Goal: Task Accomplishment & Management: Complete application form

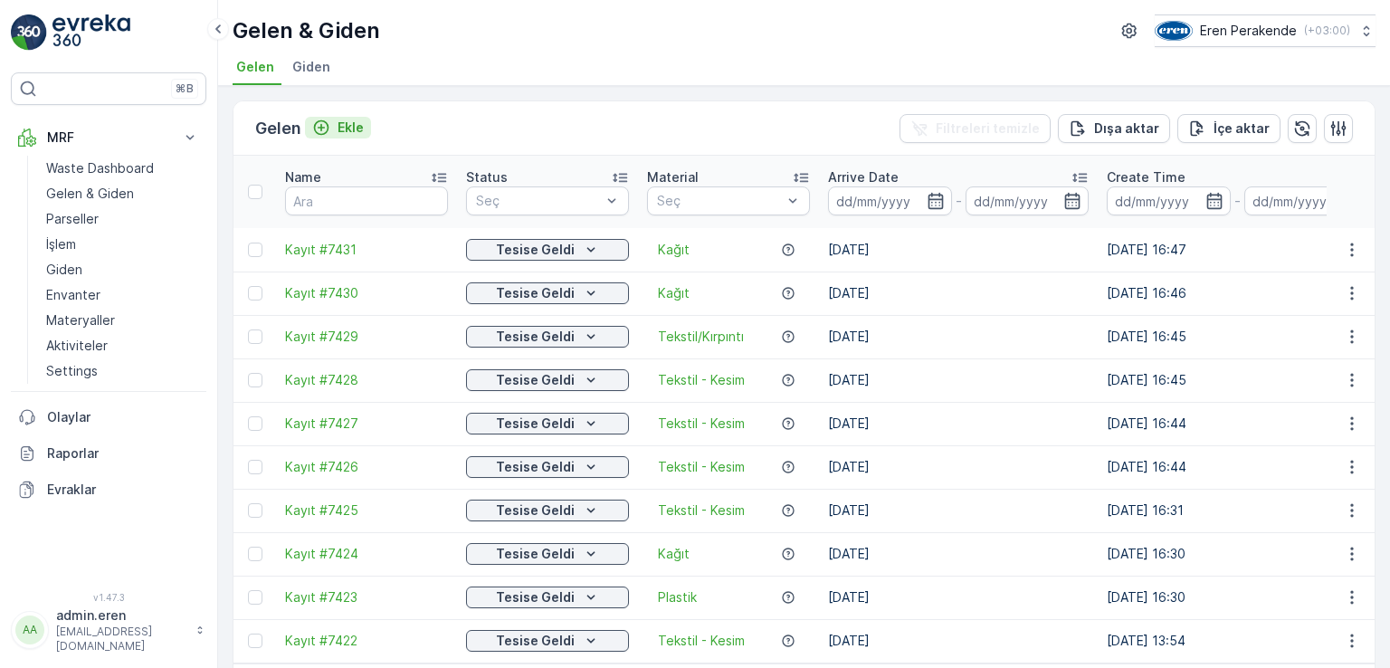
click at [340, 125] on div "Ekle" at bounding box center [338, 128] width 52 height 18
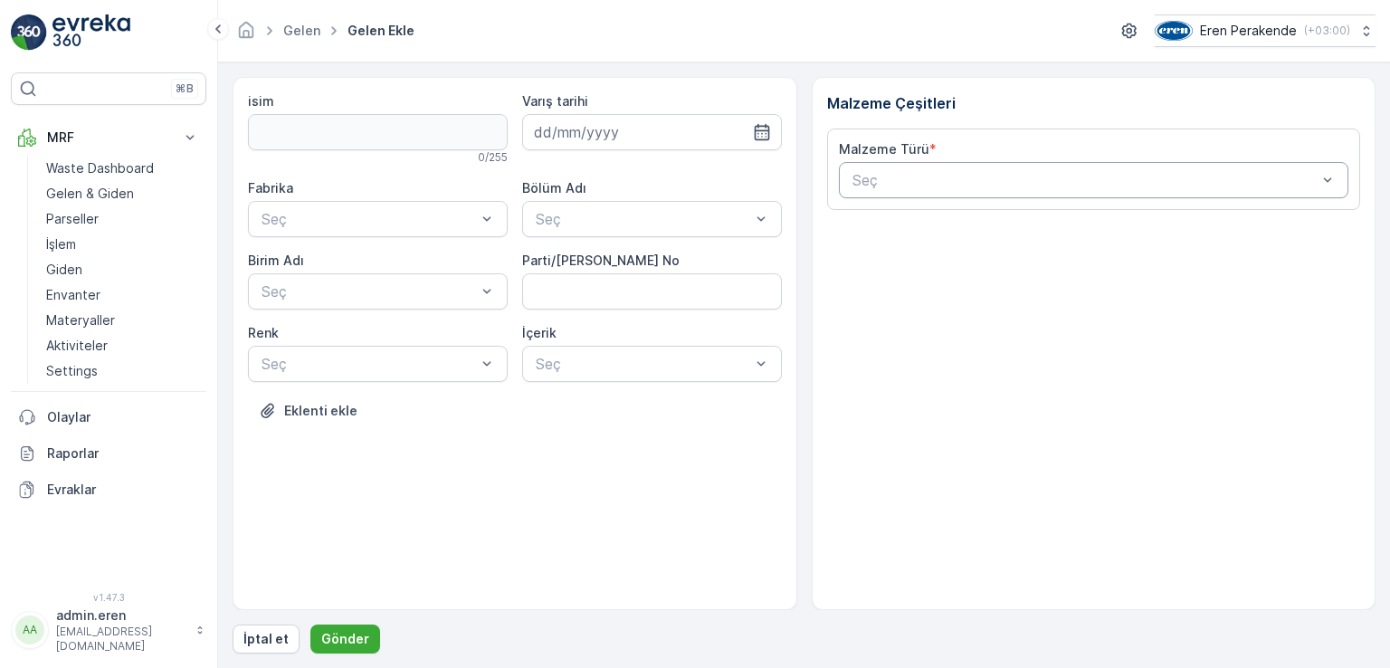
click at [951, 172] on div at bounding box center [1085, 180] width 469 height 16
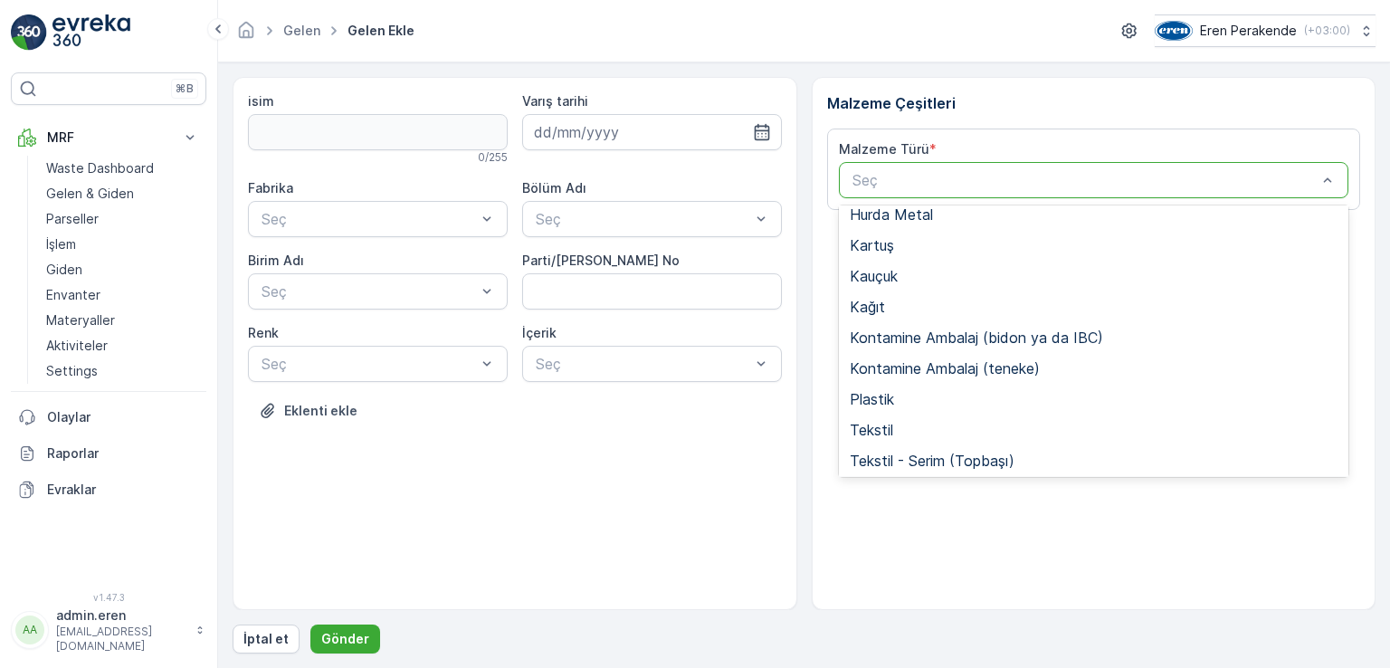
scroll to position [271, 0]
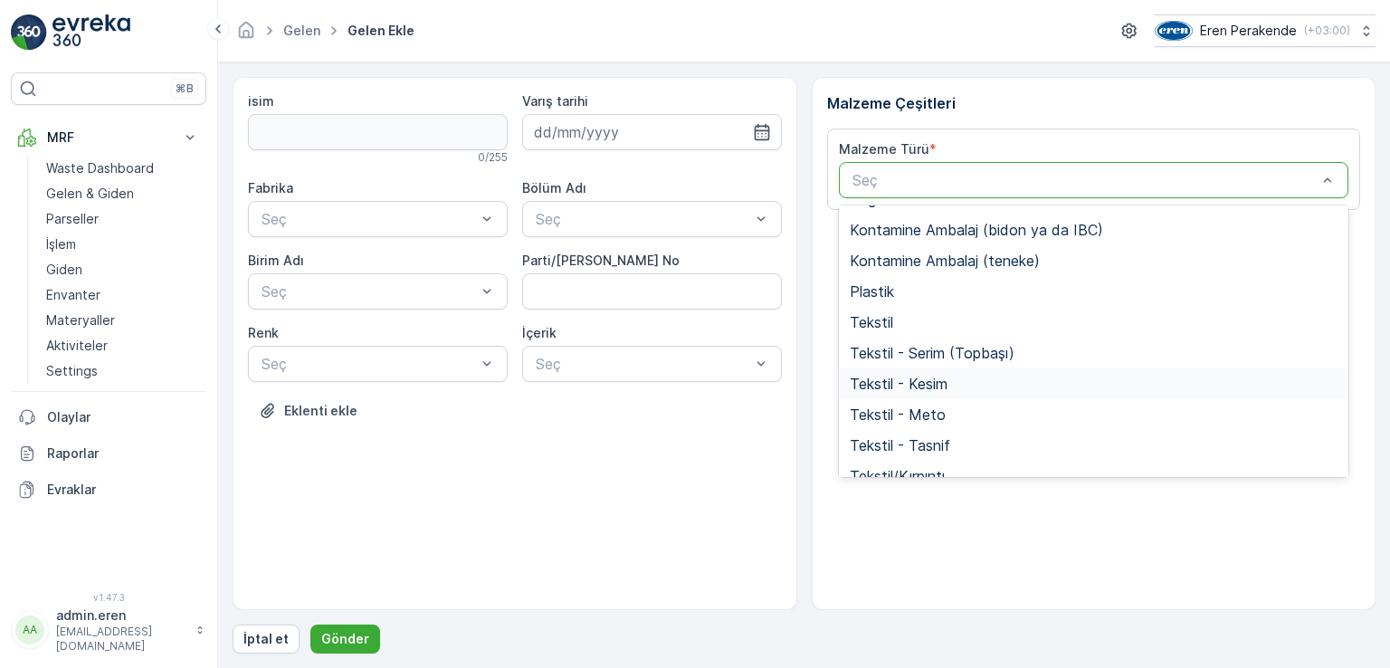
click at [939, 377] on span "Tekstil - Kesim" at bounding box center [899, 383] width 98 height 16
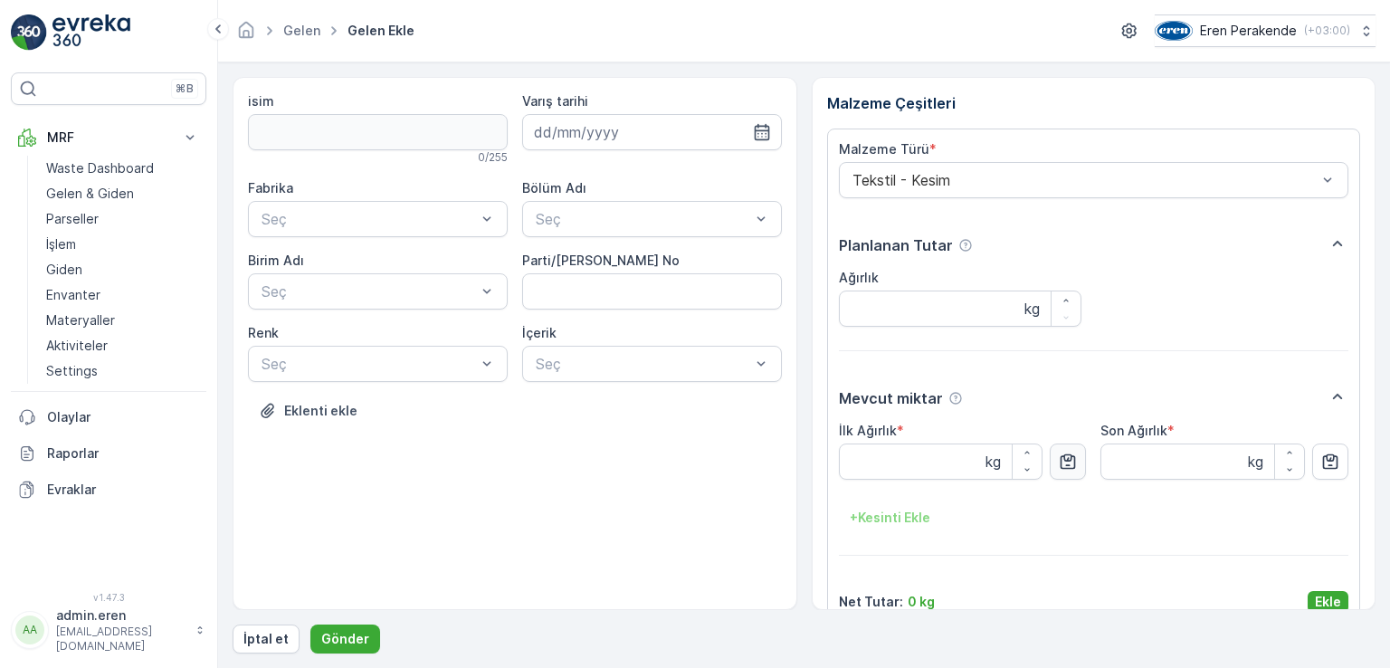
click at [1075, 462] on icon "button" at bounding box center [1068, 461] width 18 height 18
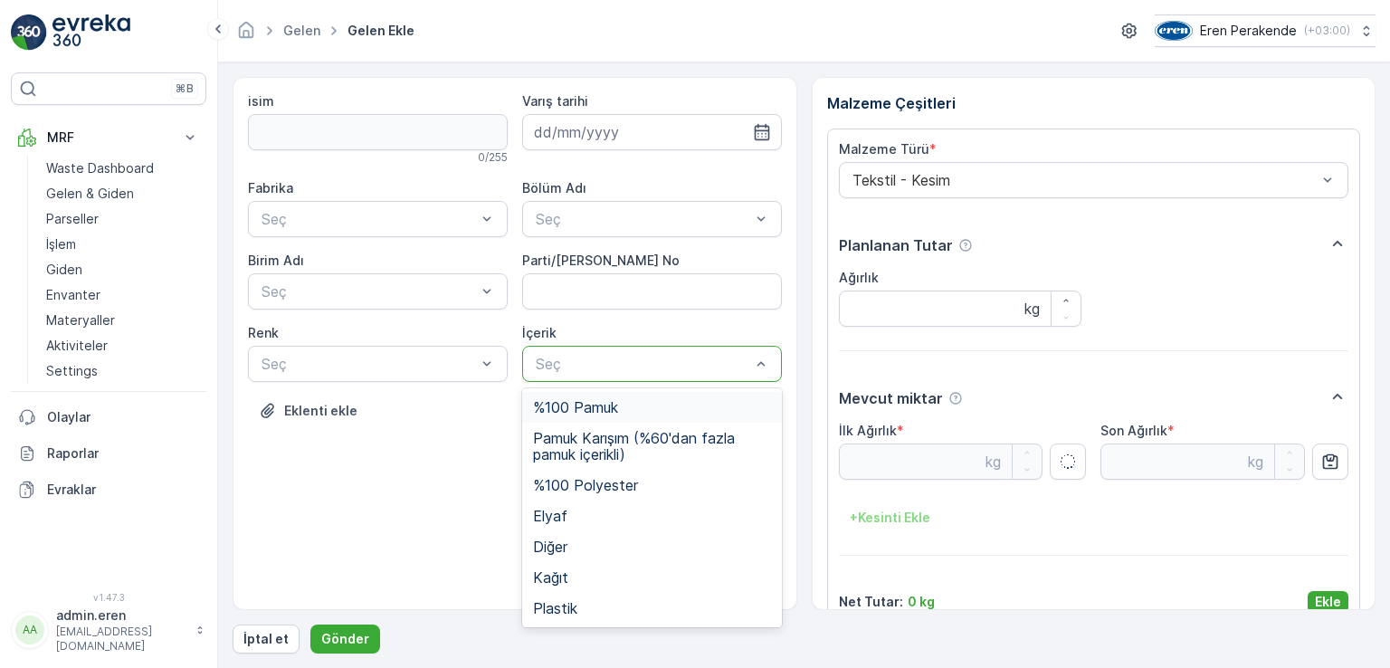
click at [570, 368] on div at bounding box center [643, 364] width 218 height 16
type Ağırlık "4.15"
click at [585, 446] on span "Pamuk Karışım (%60'dan fazla pamuk içerikli)" at bounding box center [652, 446] width 238 height 33
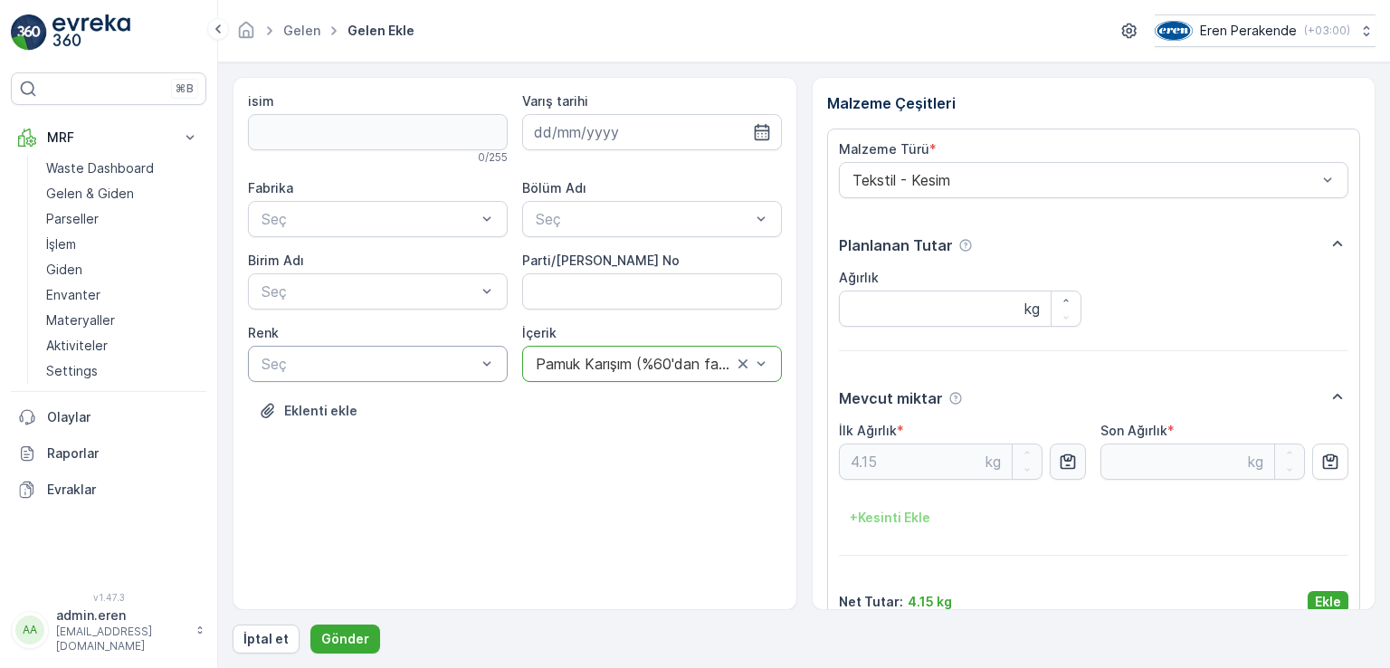
click at [403, 374] on div "Seç" at bounding box center [378, 364] width 260 height 36
drag, startPoint x: 377, startPoint y: 504, endPoint x: 351, endPoint y: 366, distance: 140.9
click at [376, 500] on div "Karışık/Diğer" at bounding box center [378, 499] width 238 height 16
click at [348, 301] on div "Seç" at bounding box center [378, 291] width 260 height 36
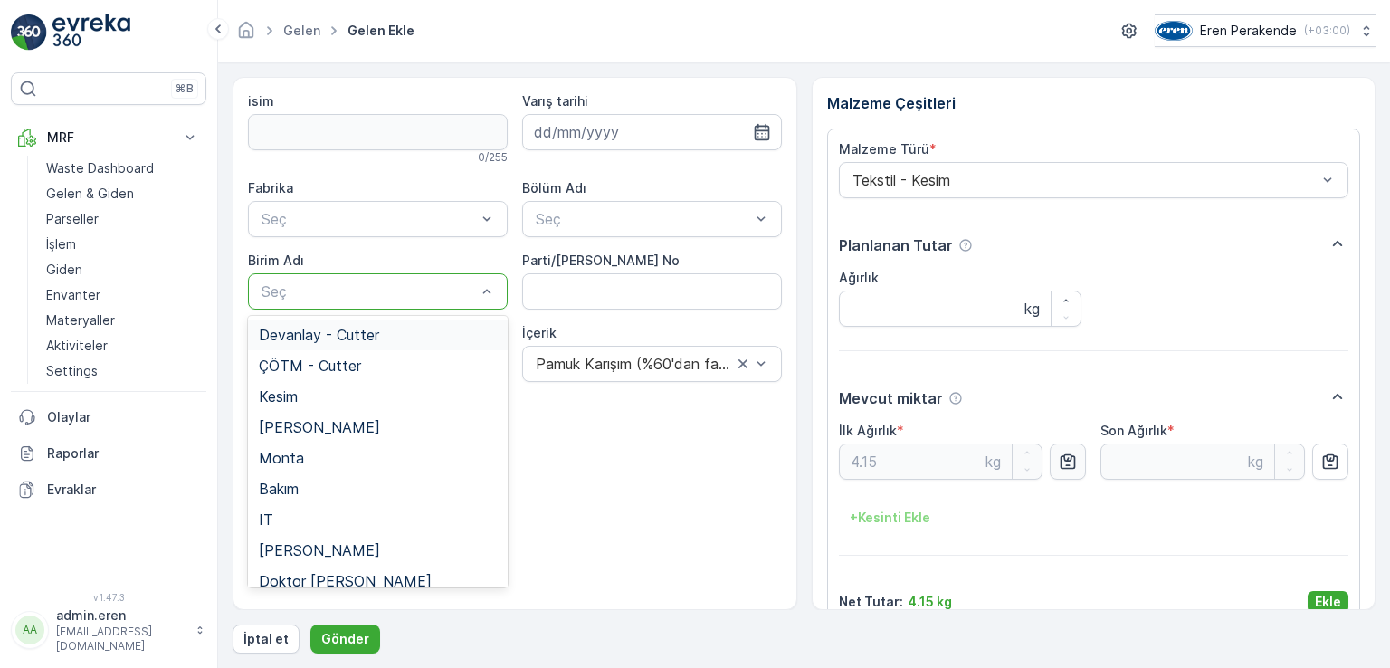
click at [350, 333] on span "Devanlay - Cutter" at bounding box center [319, 335] width 120 height 16
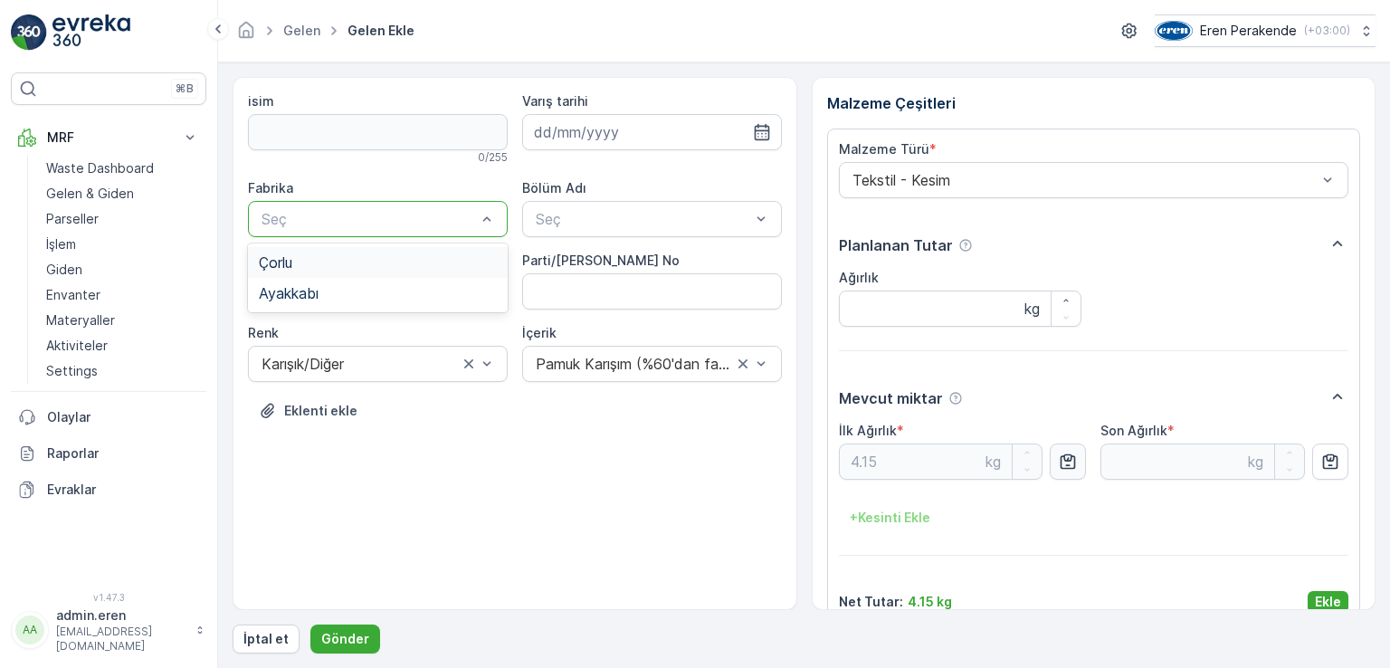
click at [333, 219] on div at bounding box center [369, 219] width 218 height 16
click at [344, 267] on div "Çorlu" at bounding box center [378, 262] width 238 height 16
click at [537, 233] on div "Seç" at bounding box center [652, 219] width 260 height 36
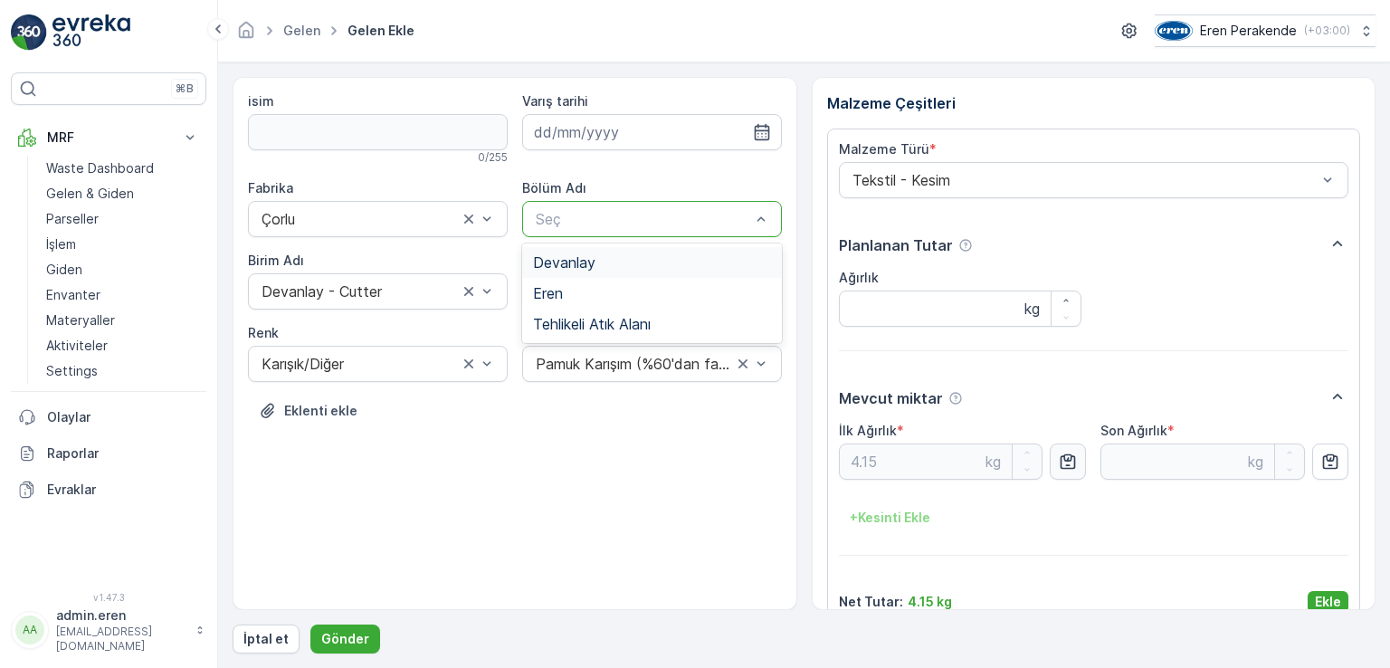
click at [556, 261] on span "Devanlay" at bounding box center [564, 262] width 62 height 16
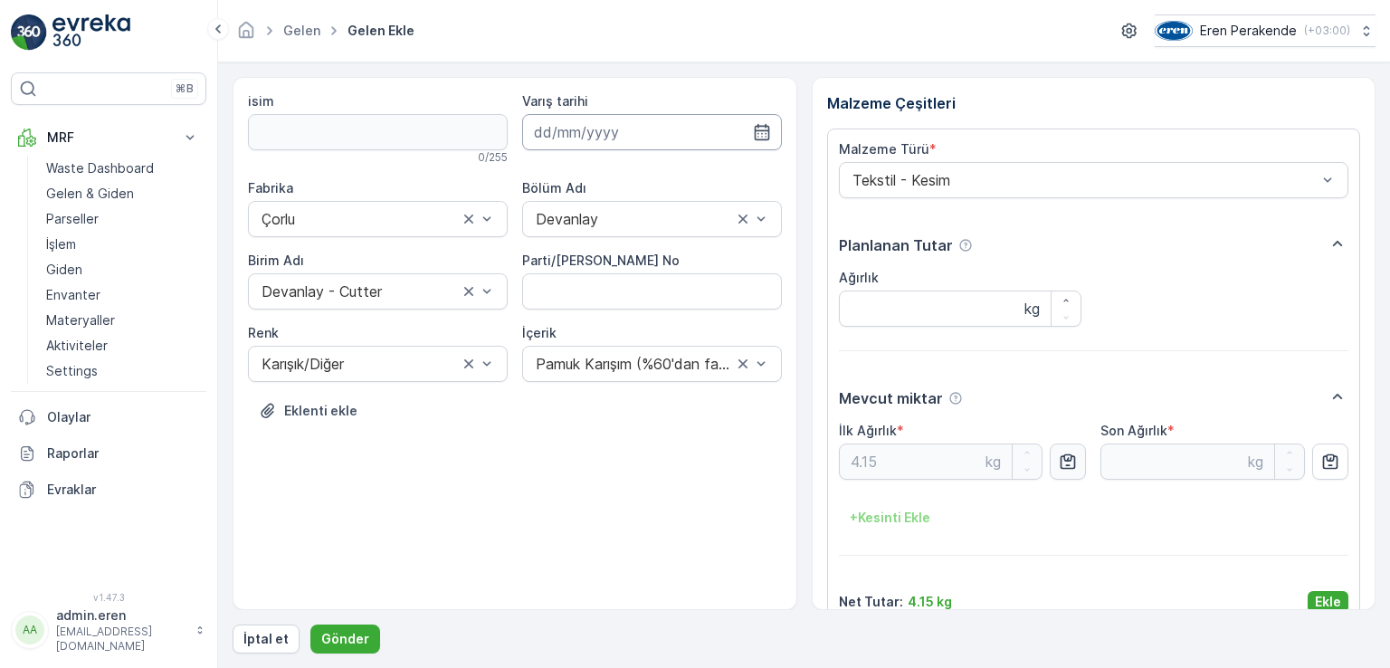
click at [579, 126] on input at bounding box center [652, 132] width 260 height 36
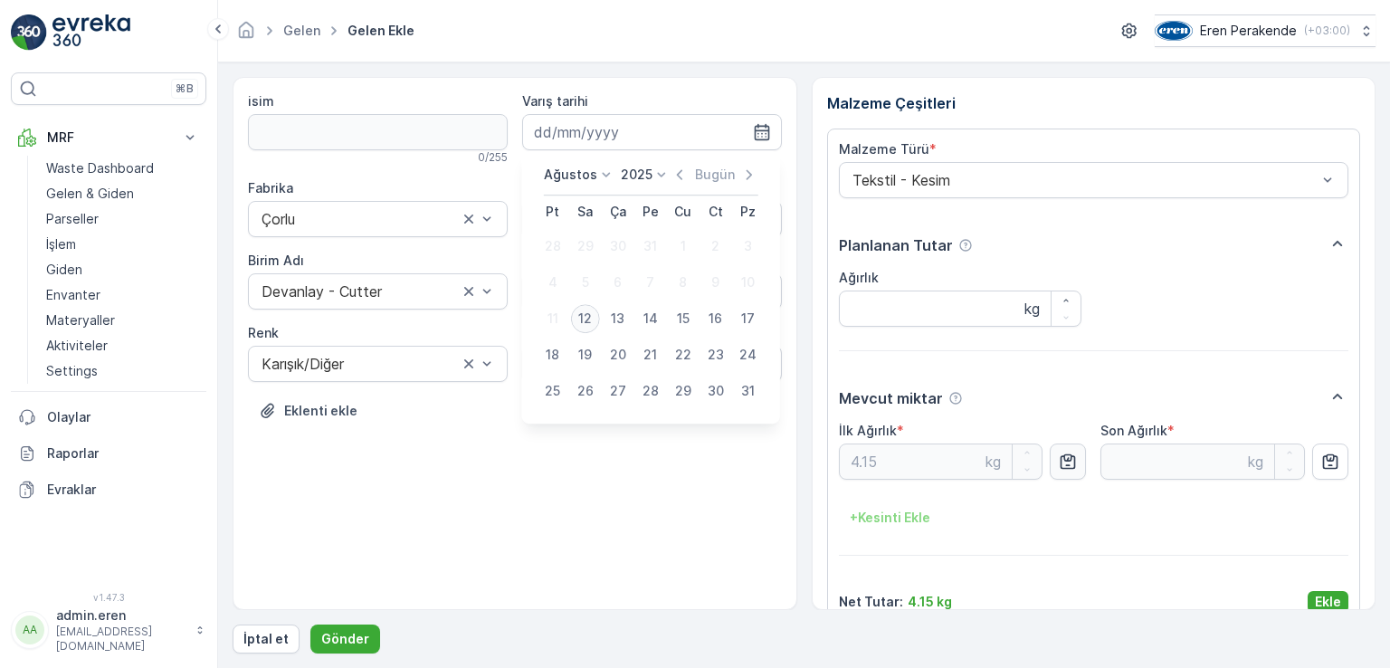
click at [583, 322] on div "12" at bounding box center [585, 318] width 29 height 29
type input "[DATE]"
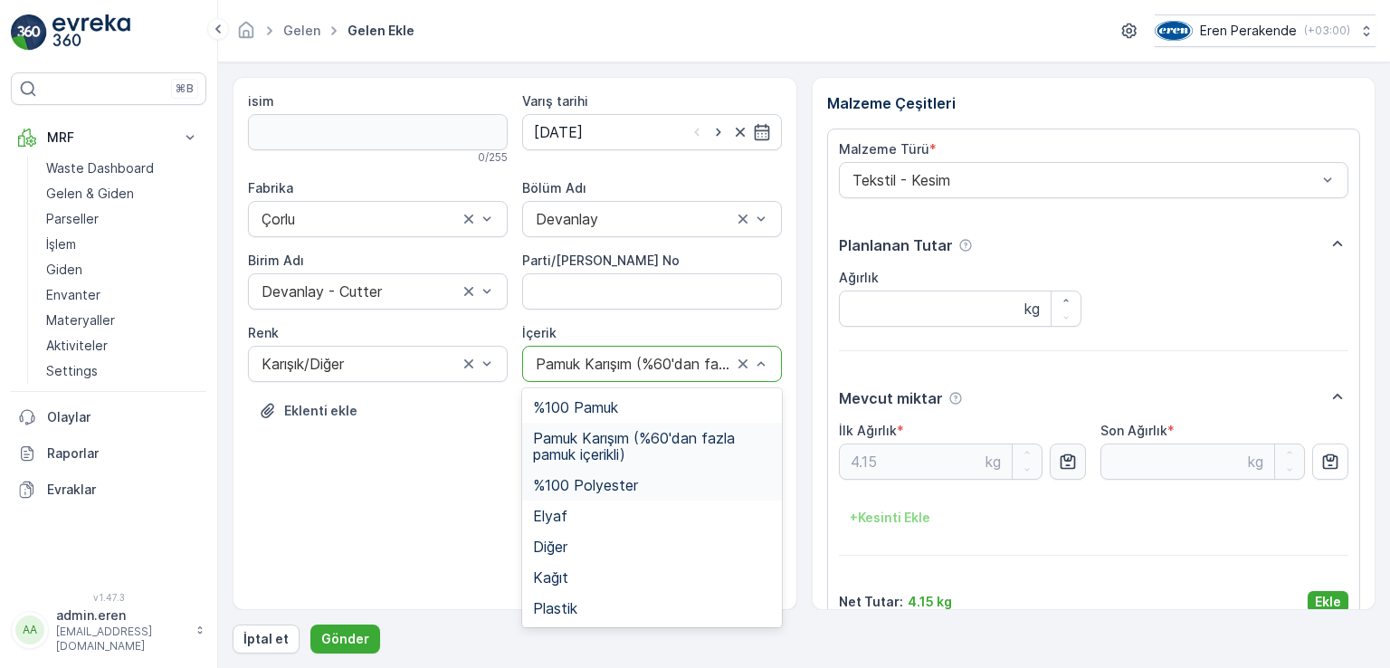
click at [627, 482] on span "%100 Polyester" at bounding box center [585, 485] width 105 height 16
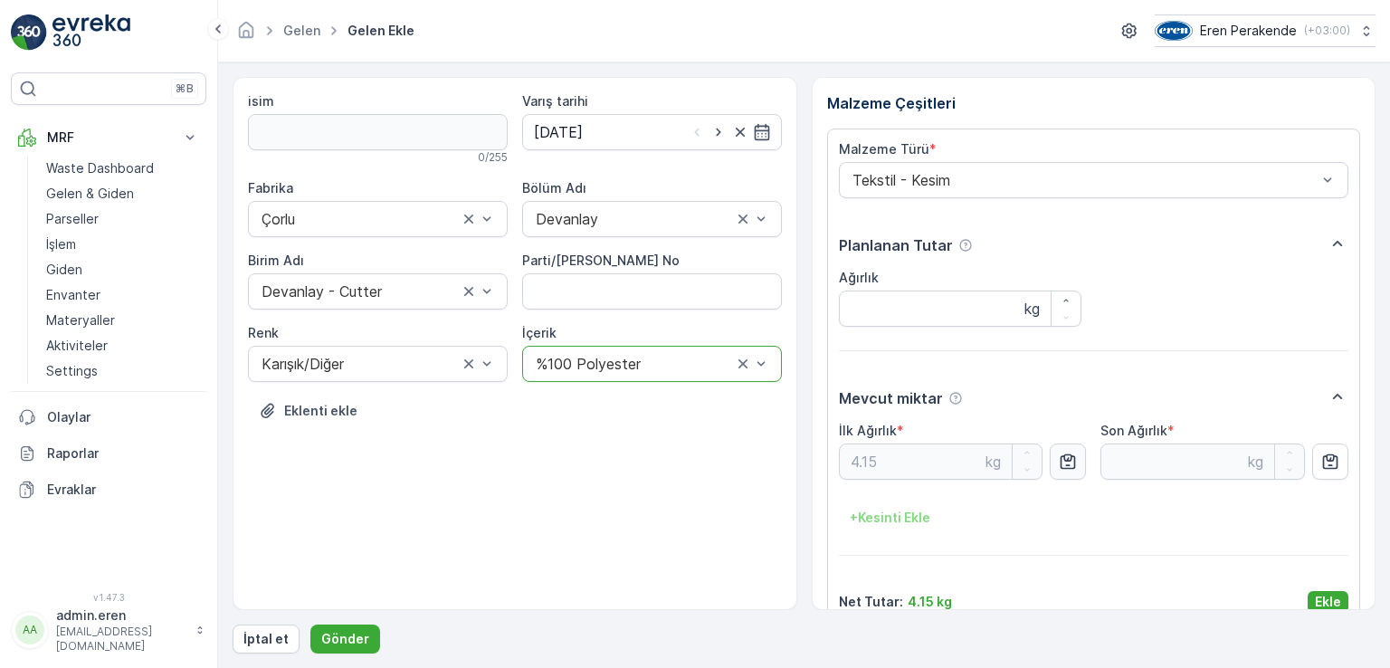
scroll to position [29, 0]
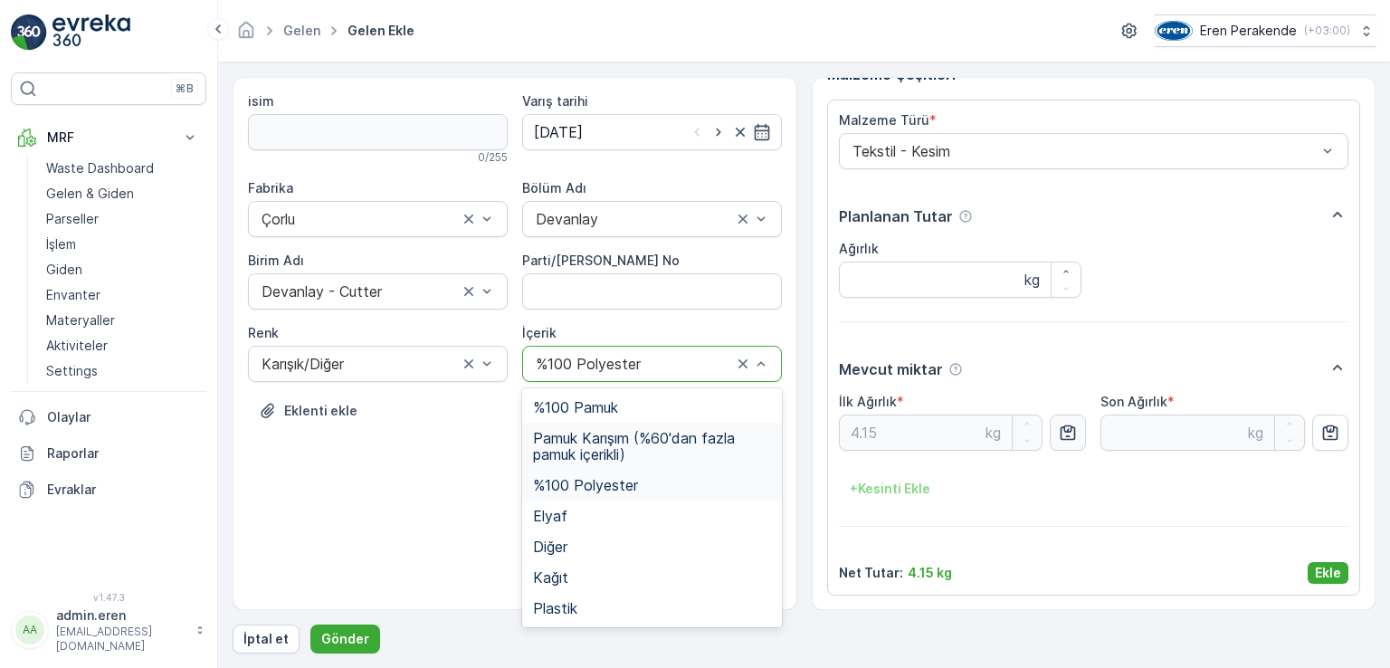
click at [718, 435] on span "Pamuk Karışım (%60'dan fazla pamuk içerikli)" at bounding box center [652, 446] width 238 height 33
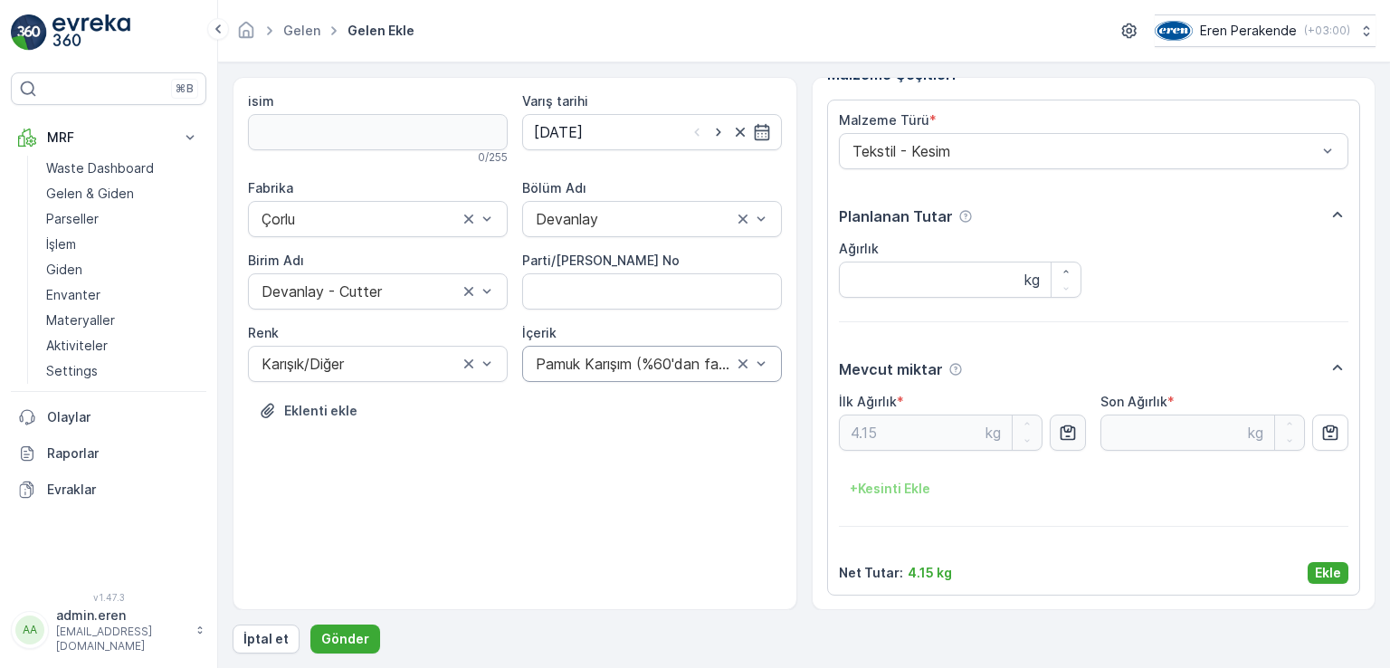
drag, startPoint x: 1316, startPoint y: 562, endPoint x: 1109, endPoint y: 631, distance: 217.5
click at [1213, 562] on button "Ekle" at bounding box center [1327, 573] width 41 height 22
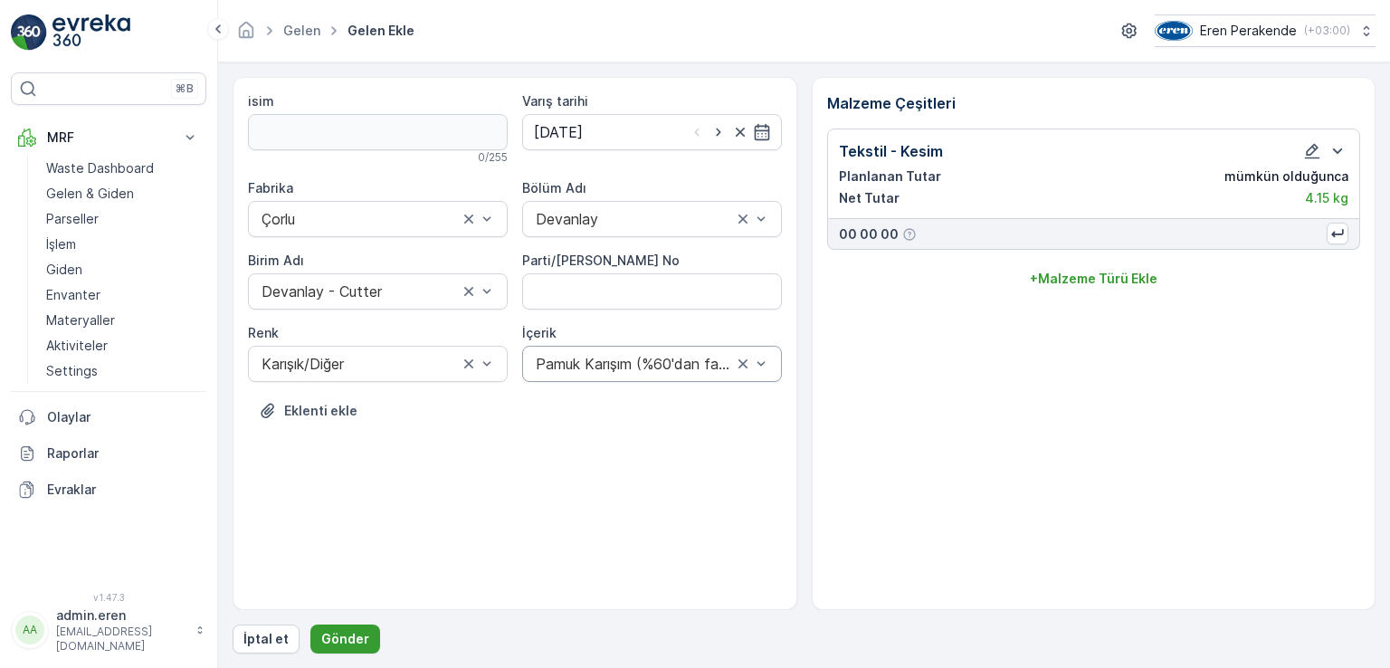
click at [328, 631] on p "Gönder" at bounding box center [345, 639] width 48 height 18
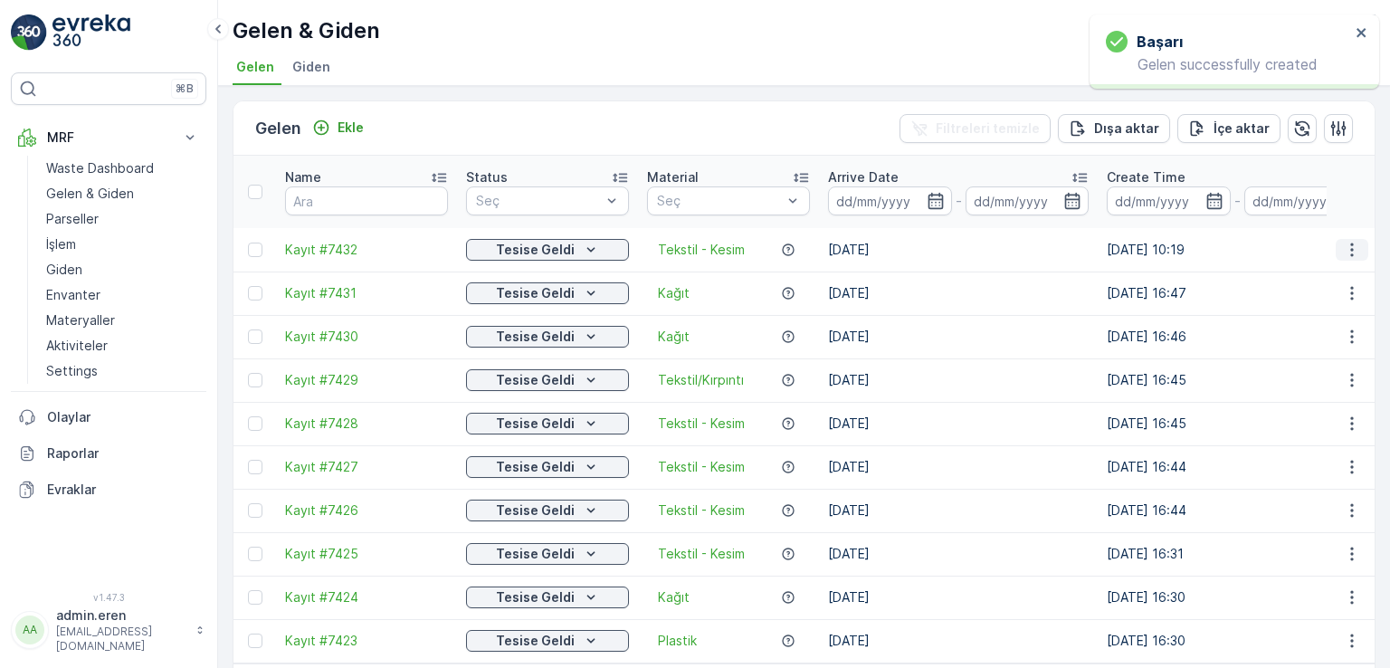
click at [1213, 241] on icon "button" at bounding box center [1352, 250] width 18 height 18
click at [1213, 333] on div "QR'ı yazdır" at bounding box center [1310, 333] width 158 height 25
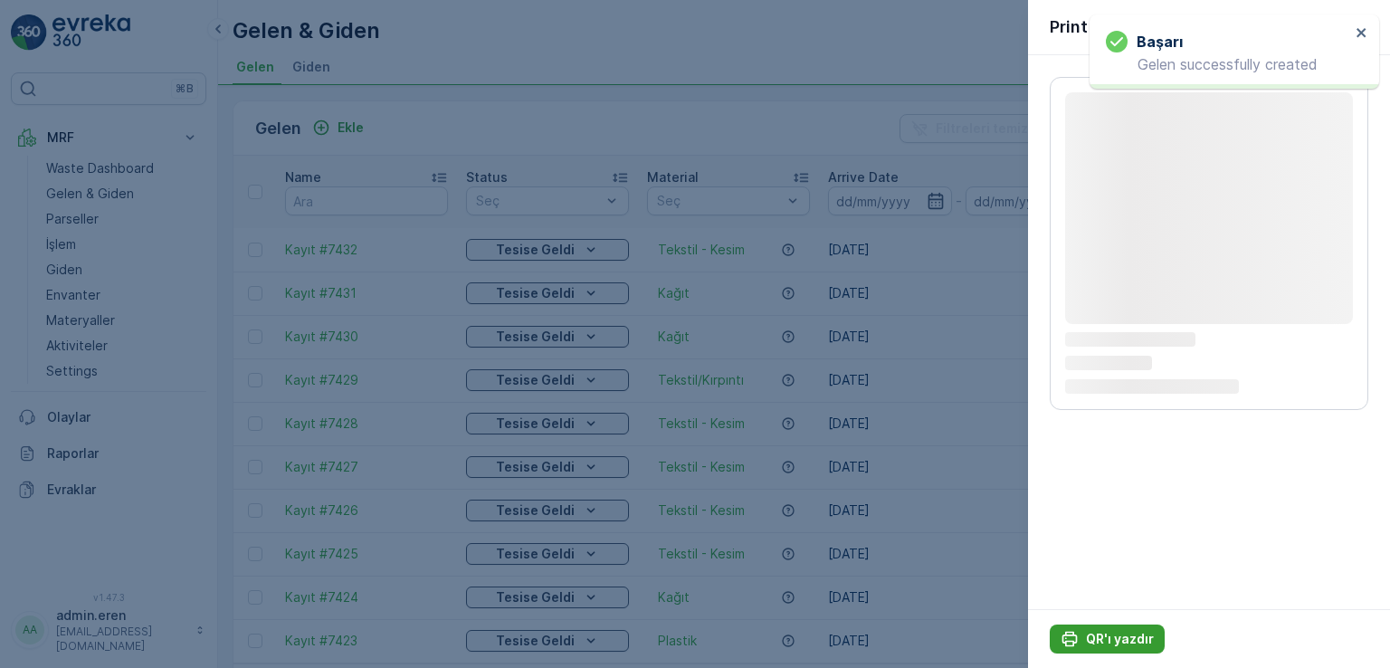
click at [1107, 640] on p "QR'ı yazdır" at bounding box center [1120, 639] width 68 height 18
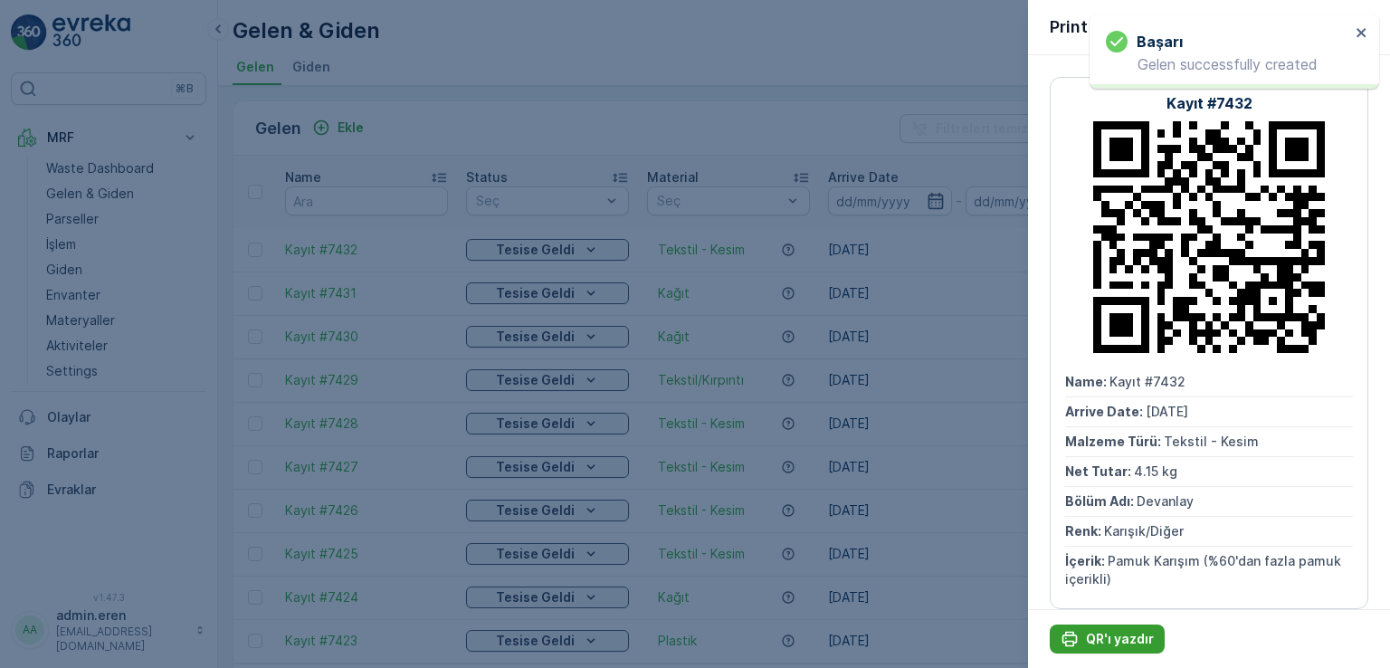
click at [1107, 640] on p "QR'ı yazdır" at bounding box center [1120, 639] width 68 height 18
click at [330, 130] on div at bounding box center [695, 334] width 1390 height 668
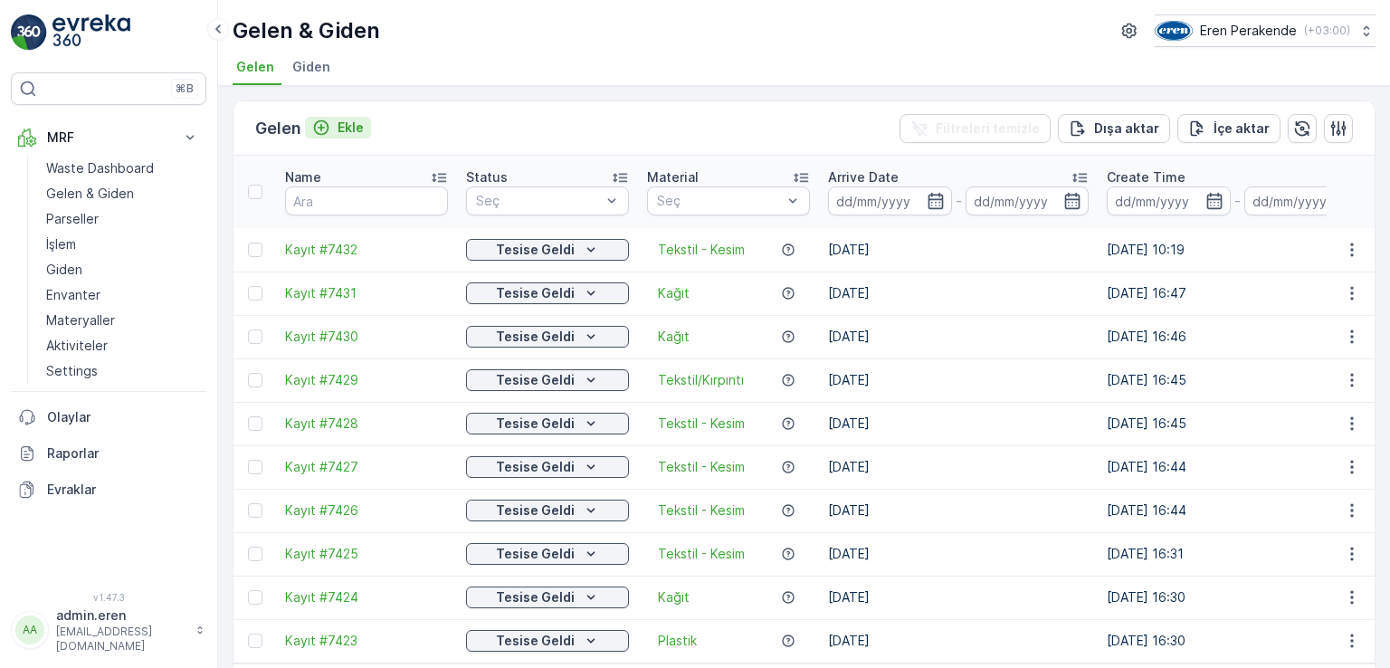
click at [358, 129] on p "Ekle" at bounding box center [350, 128] width 26 height 18
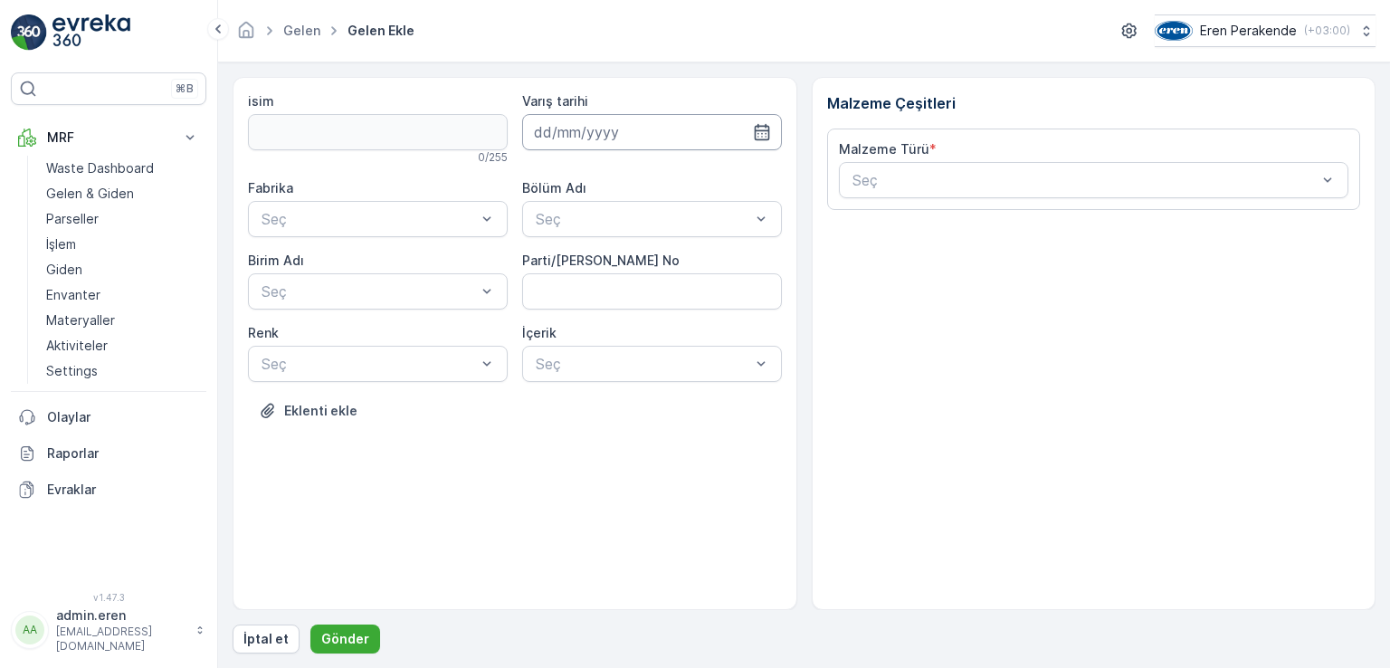
click at [623, 138] on input at bounding box center [652, 132] width 260 height 36
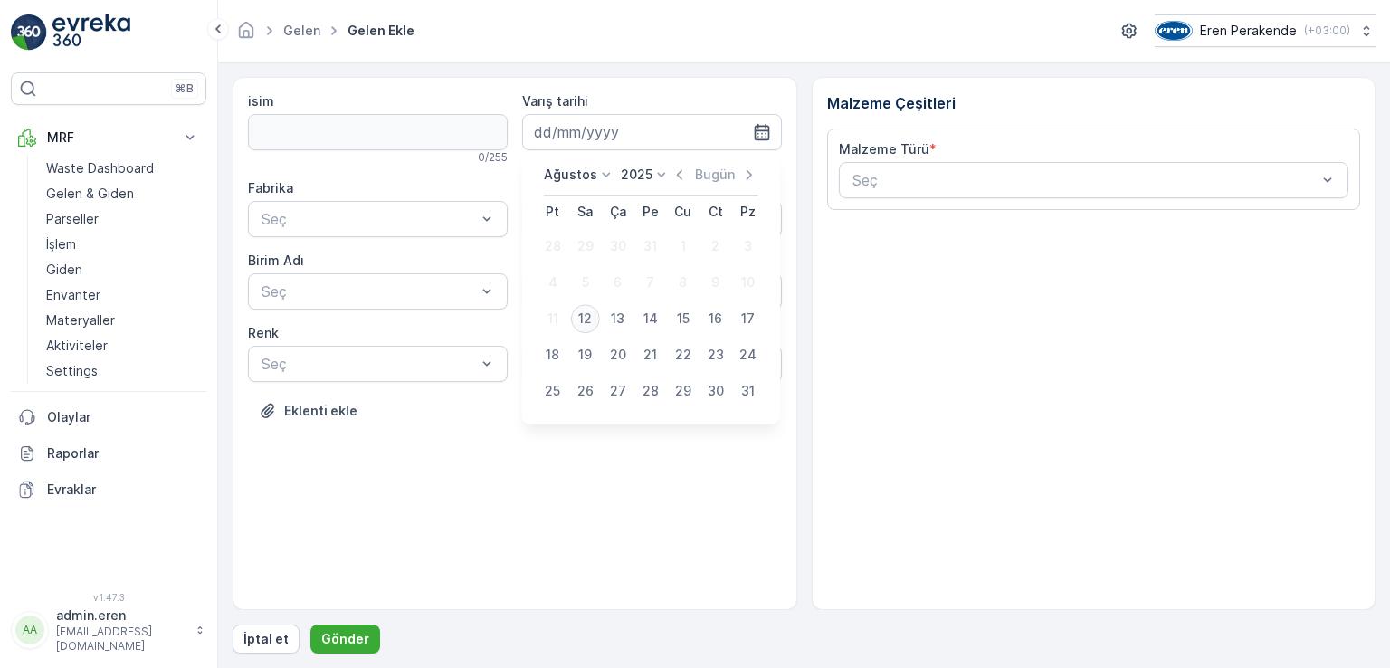
click at [594, 317] on div "12" at bounding box center [585, 318] width 29 height 29
type input "[DATE]"
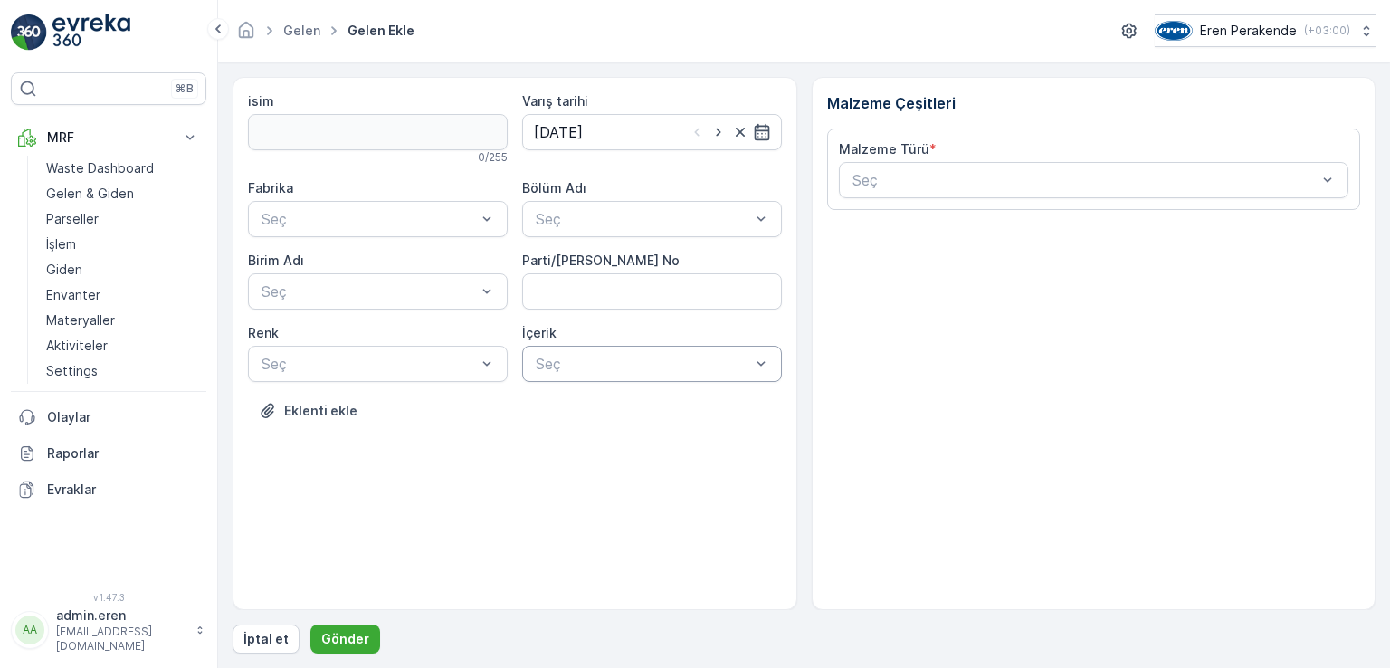
click at [668, 356] on div at bounding box center [643, 364] width 218 height 16
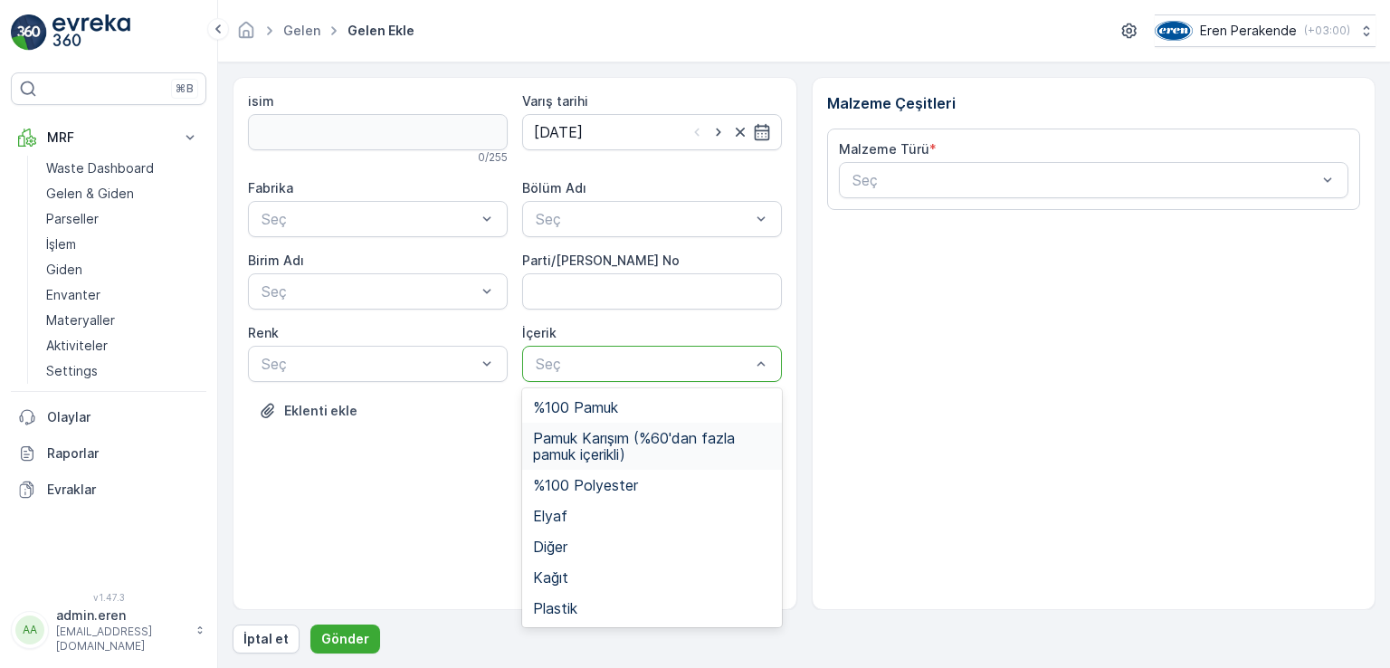
click at [693, 435] on span "Pamuk Karışım (%60'dan fazla pamuk içerikli)" at bounding box center [652, 446] width 238 height 33
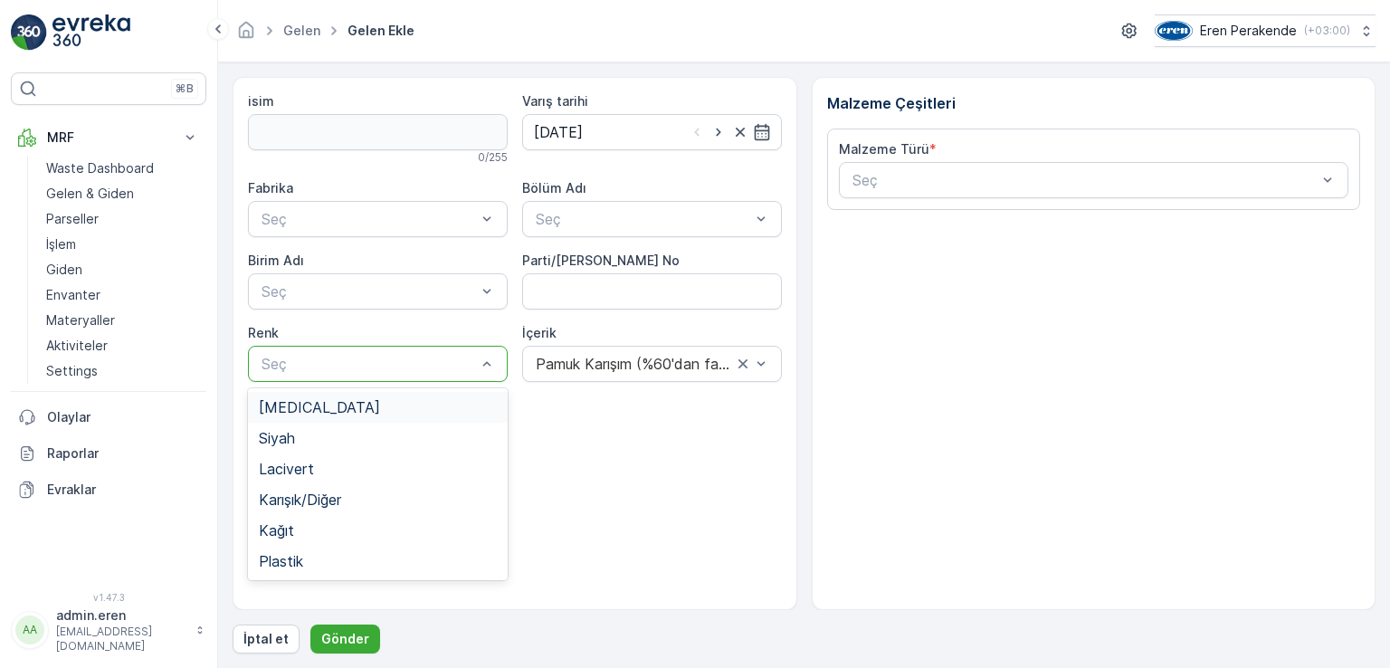
click at [423, 362] on div at bounding box center [369, 364] width 218 height 16
click at [381, 468] on div "Lacivert" at bounding box center [378, 469] width 238 height 16
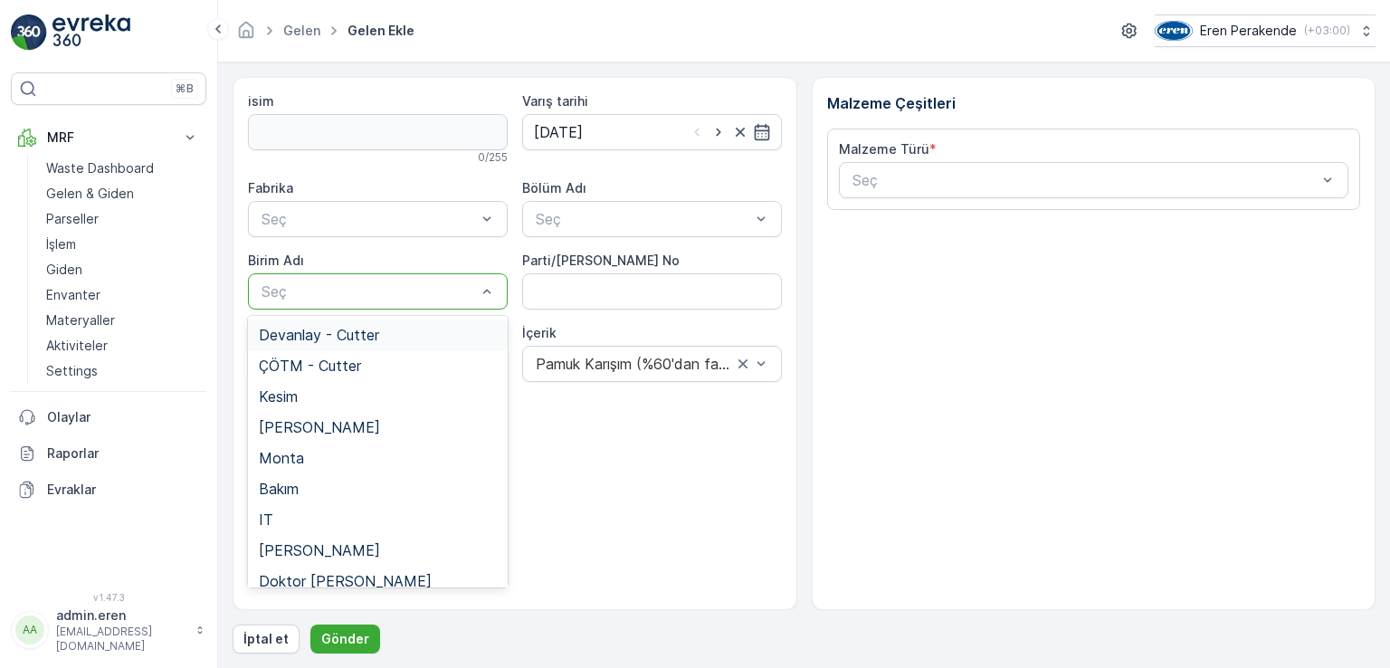
click at [377, 287] on div at bounding box center [369, 291] width 218 height 16
click at [375, 333] on span "Devanlay - Cutter" at bounding box center [319, 335] width 120 height 16
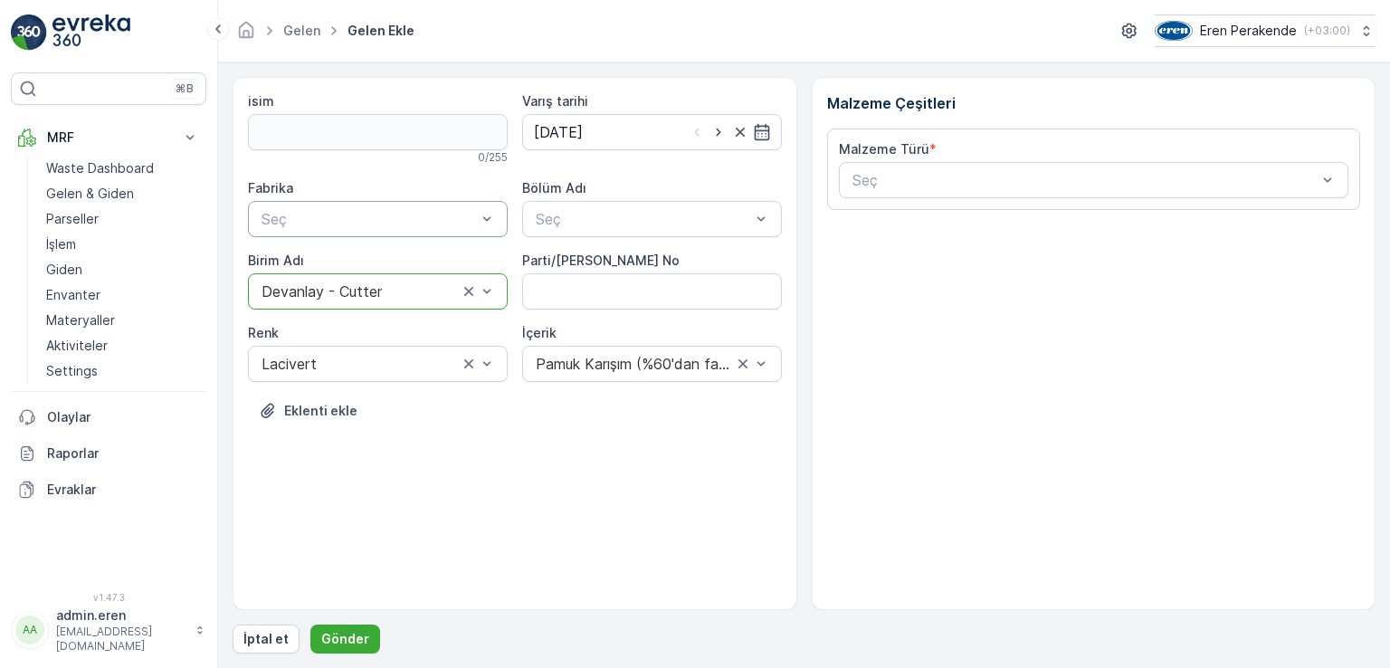
click at [449, 218] on div at bounding box center [369, 219] width 218 height 16
click at [433, 257] on div "Çorlu" at bounding box center [378, 262] width 238 height 16
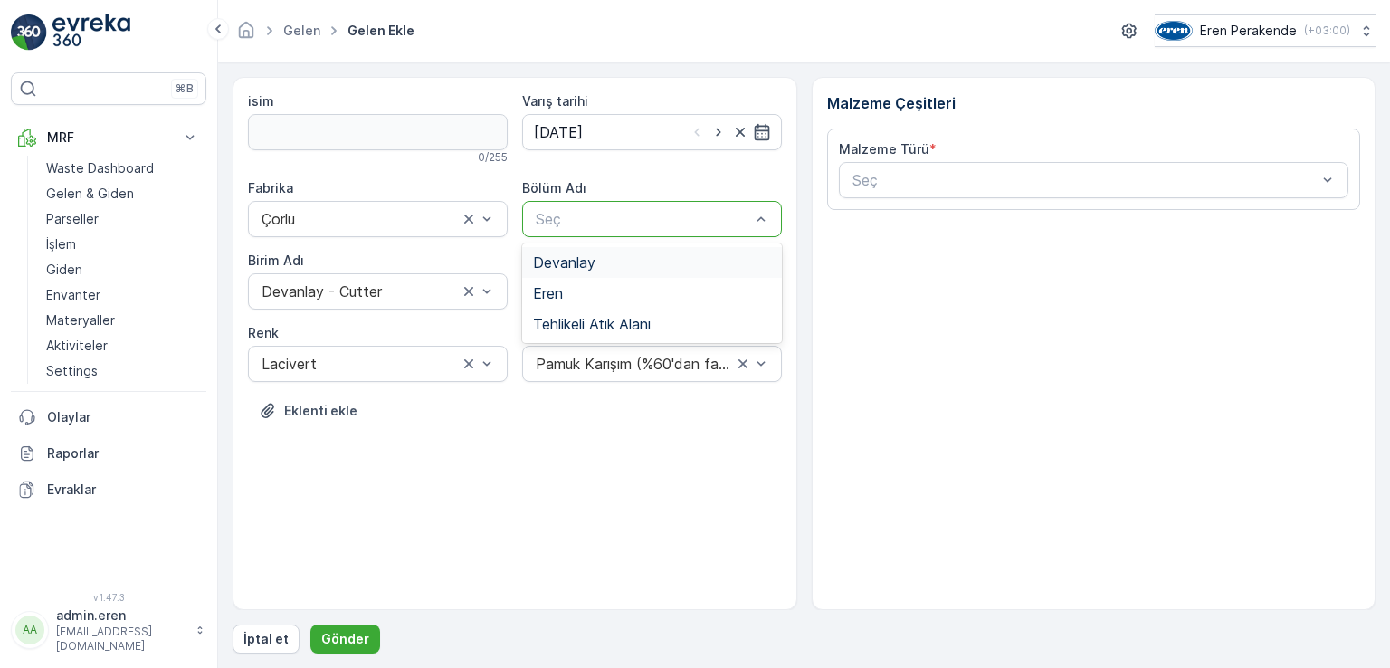
click at [604, 254] on div "Devanlay" at bounding box center [652, 262] width 238 height 16
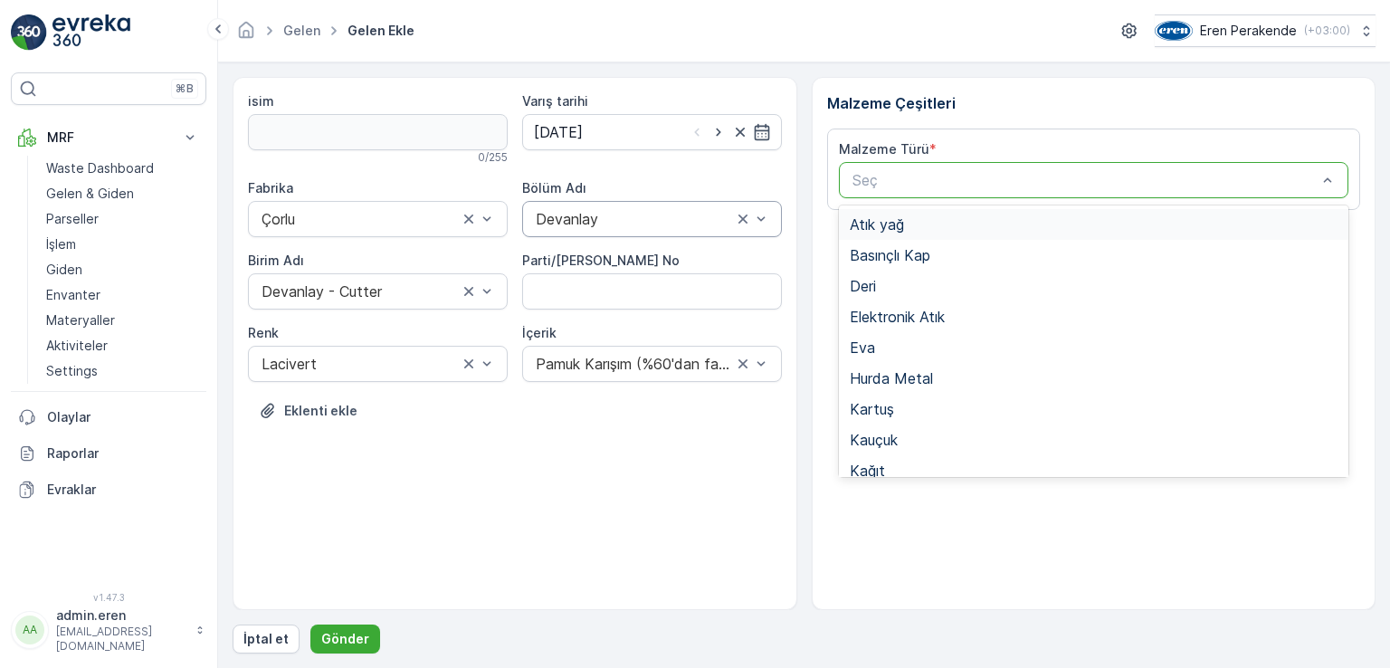
click at [930, 174] on div at bounding box center [1085, 180] width 469 height 16
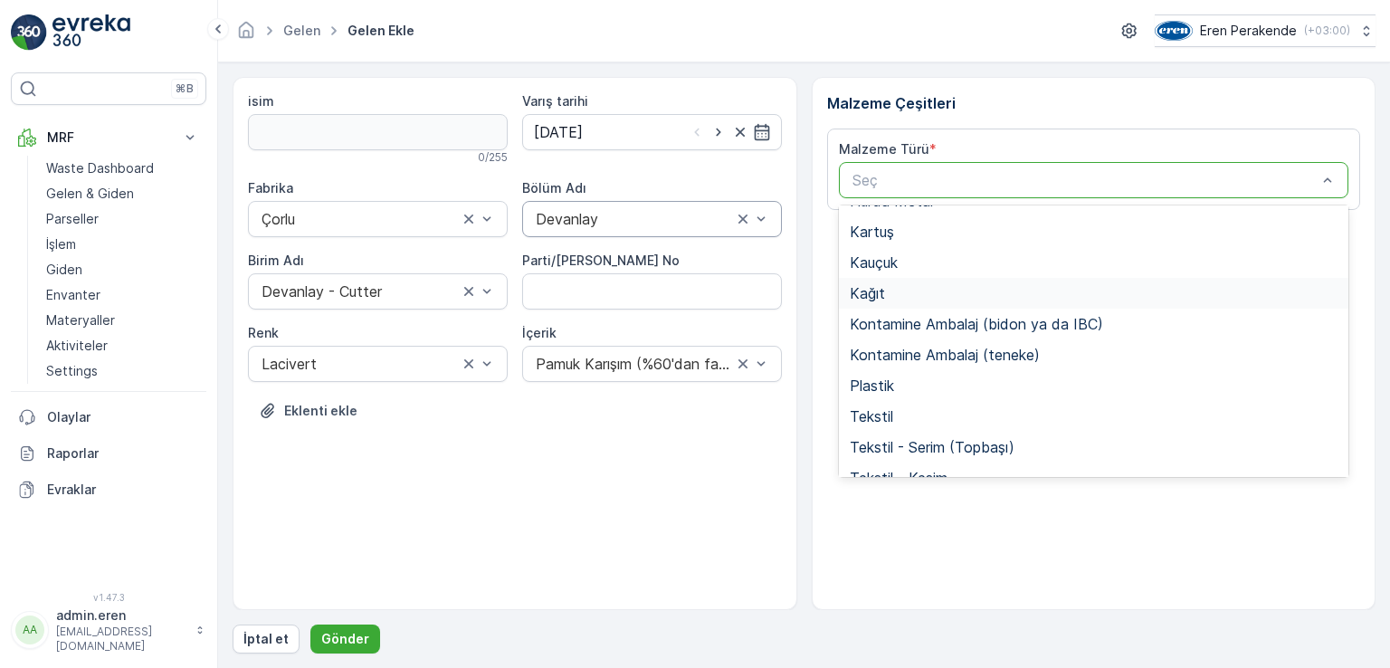
scroll to position [271, 0]
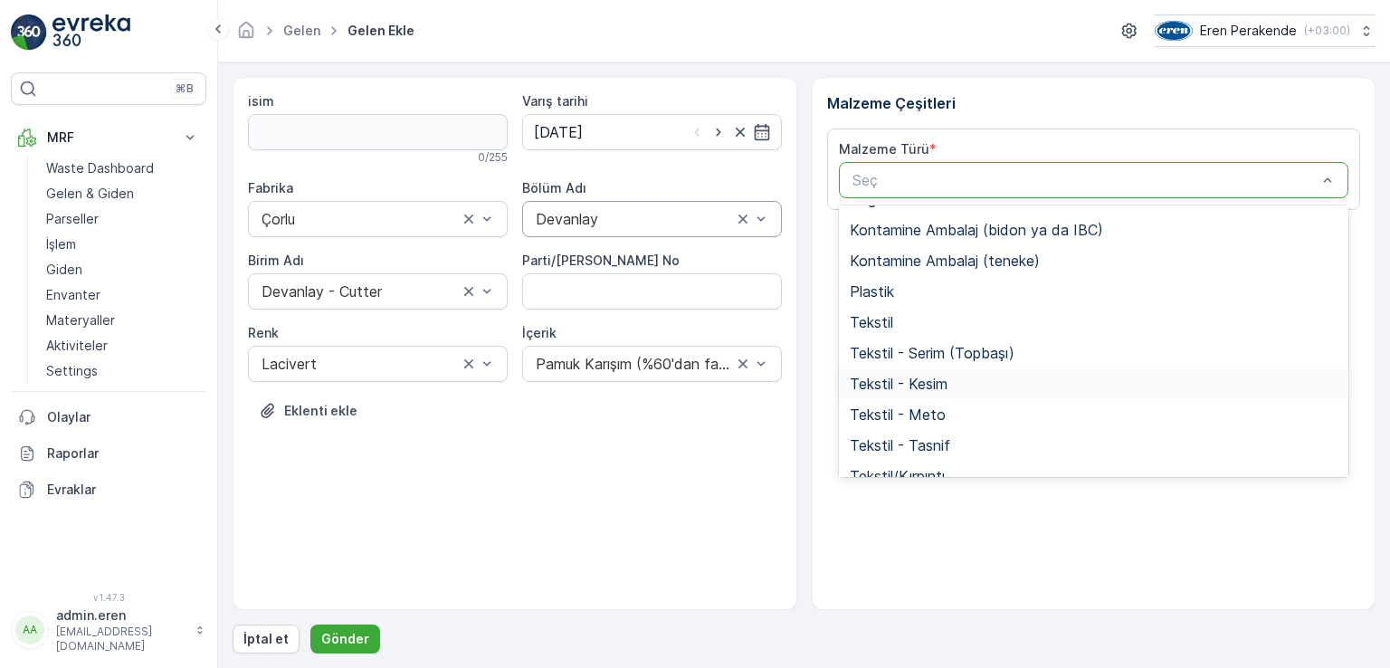
click at [934, 376] on span "Tekstil - Kesim" at bounding box center [899, 383] width 98 height 16
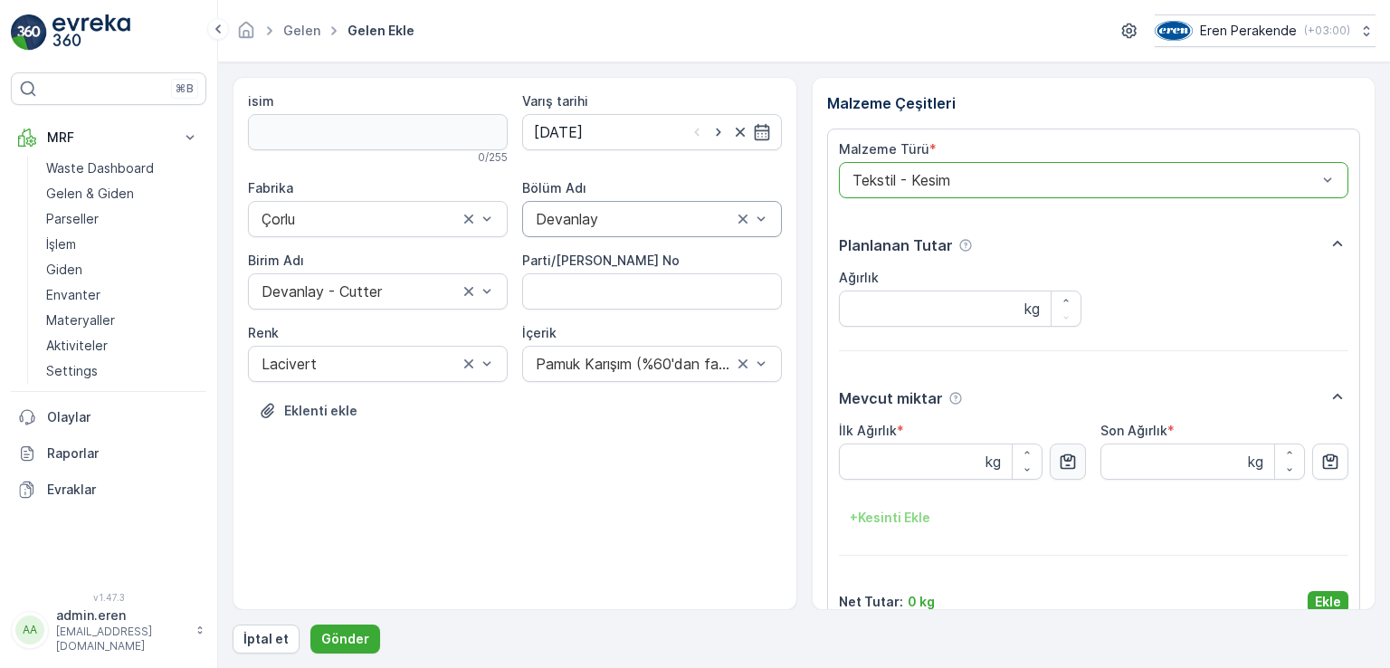
click at [1069, 457] on icon "button" at bounding box center [1067, 461] width 15 height 15
type Ağırlık "25.75"
drag, startPoint x: 1330, startPoint y: 594, endPoint x: 1119, endPoint y: 623, distance: 212.7
click at [1213, 596] on p "Ekle" at bounding box center [1328, 602] width 26 height 18
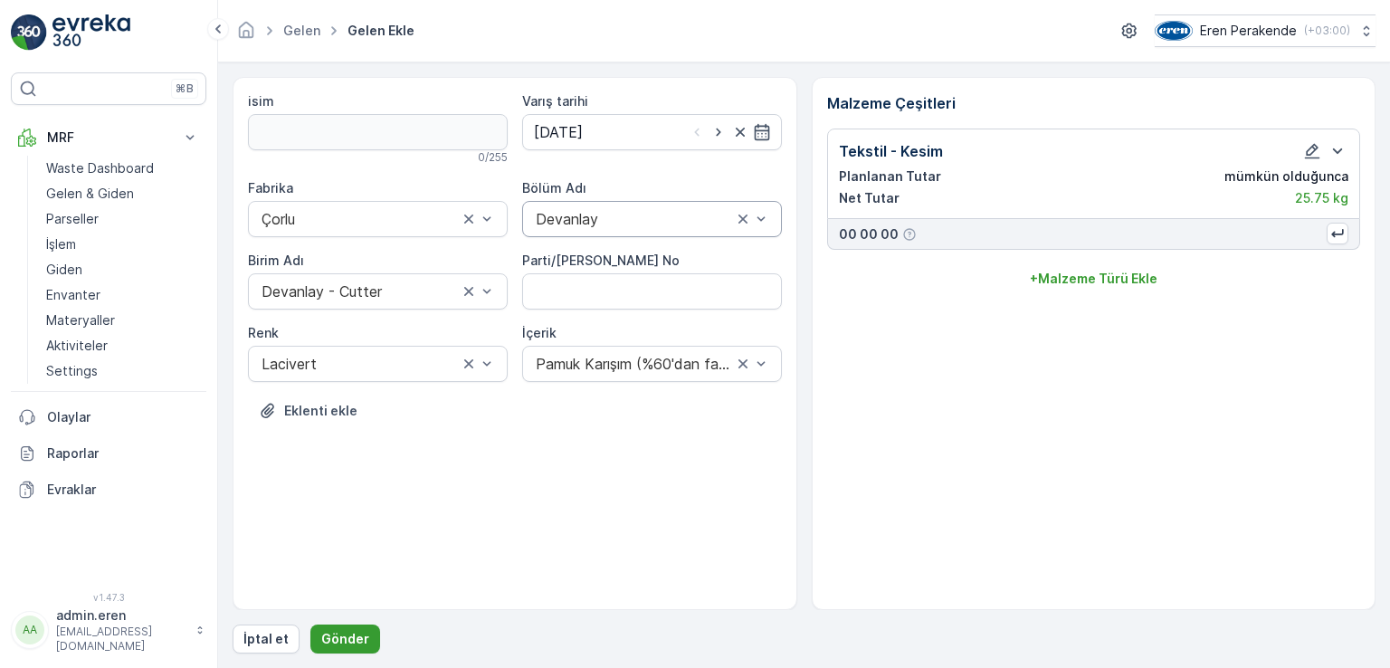
click at [335, 647] on p "Gönder" at bounding box center [345, 639] width 48 height 18
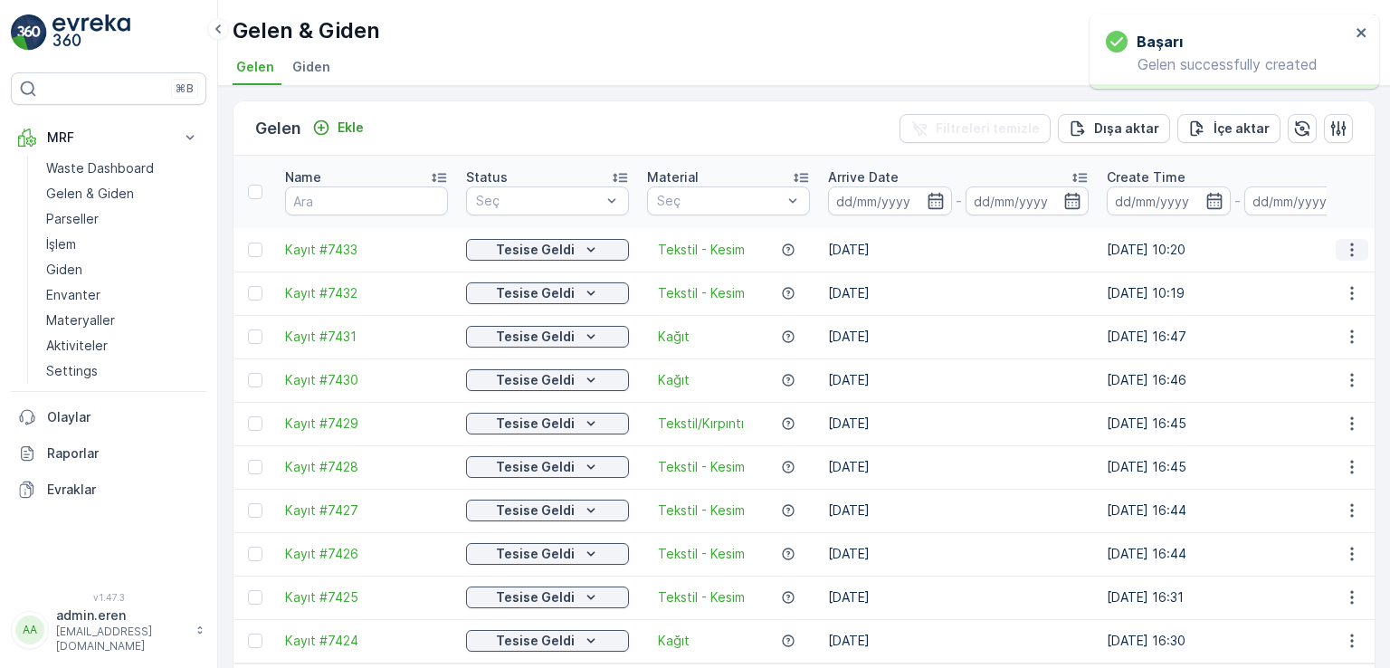
click at [1213, 241] on icon "button" at bounding box center [1352, 250] width 18 height 18
click at [1213, 332] on span "QR'ı yazdır" at bounding box center [1270, 334] width 64 height 18
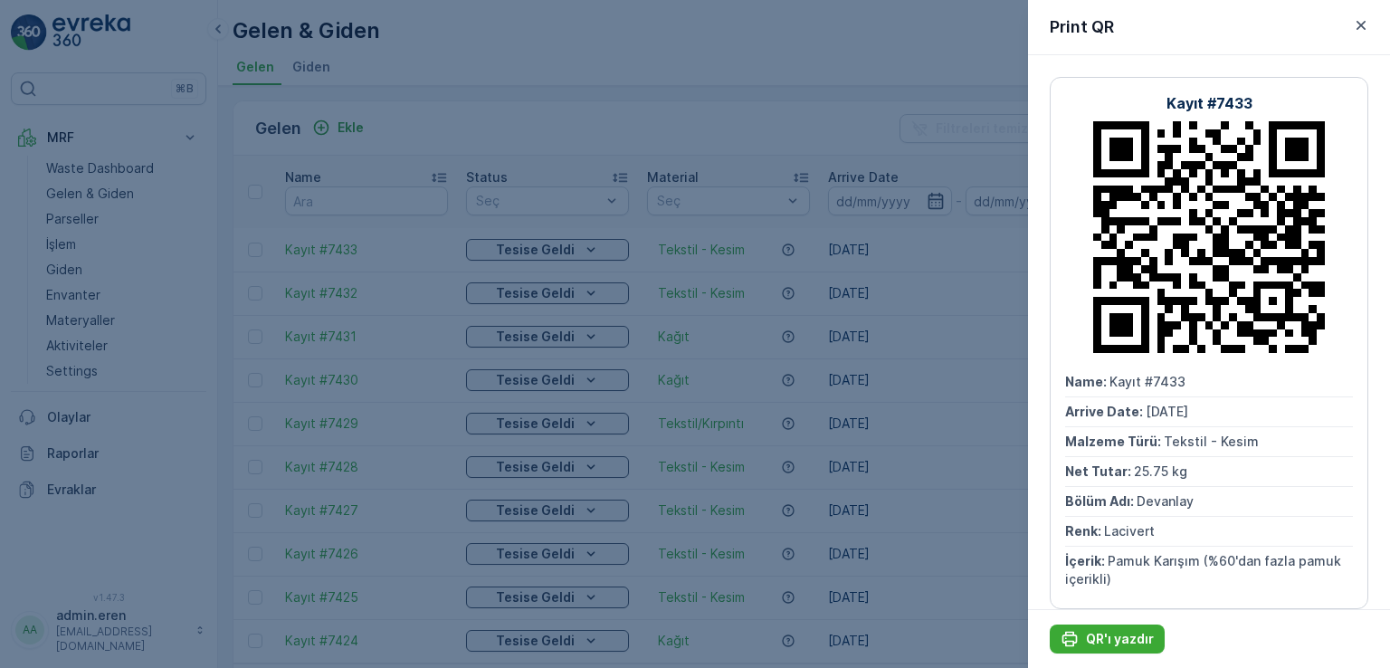
click at [524, 82] on div at bounding box center [695, 334] width 1390 height 668
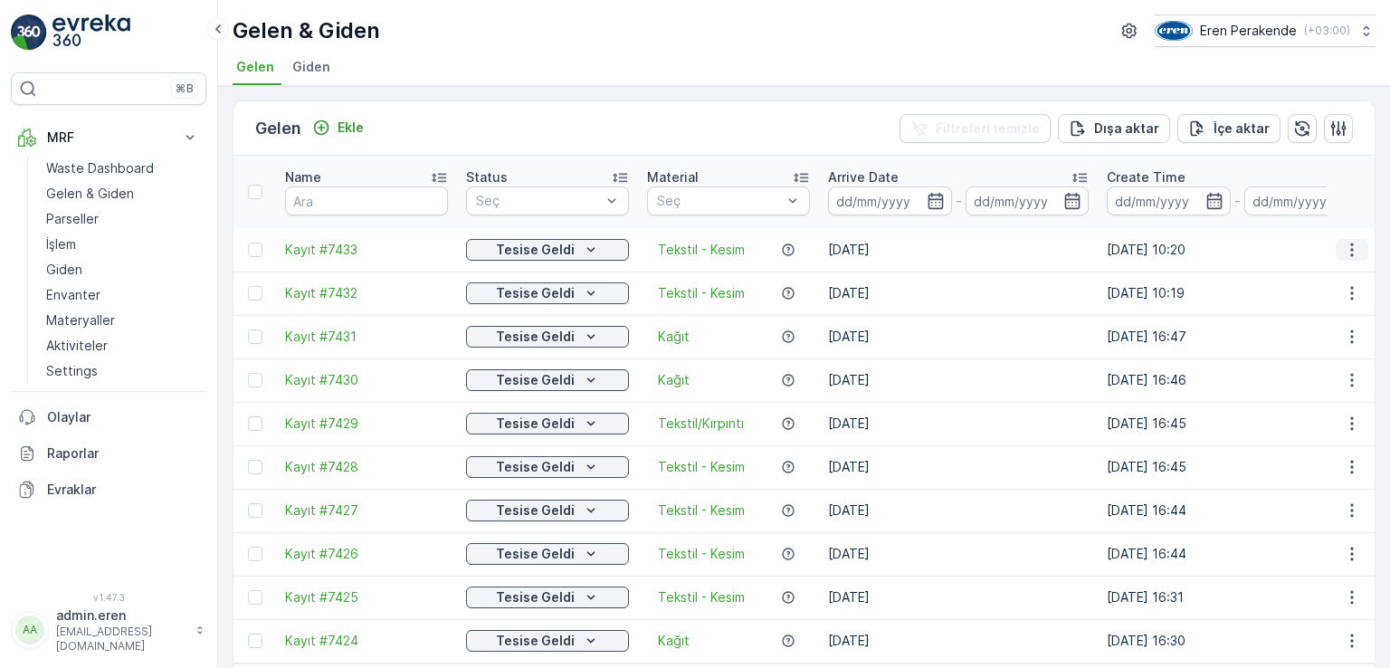
click at [1213, 241] on icon "button" at bounding box center [1352, 250] width 18 height 18
click at [1213, 331] on div "QR'ı yazdır" at bounding box center [1310, 333] width 158 height 25
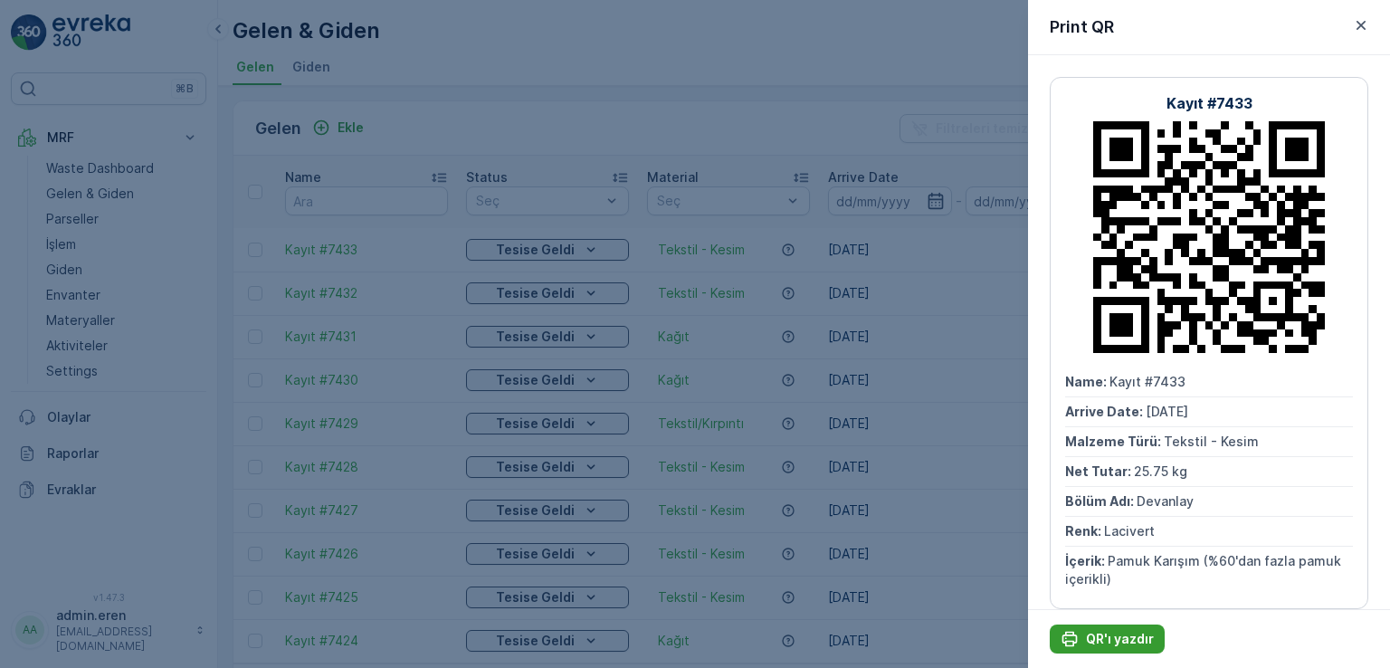
click at [1139, 632] on p "QR'ı yazdır" at bounding box center [1120, 639] width 68 height 18
